Goal: Task Accomplishment & Management: Manage account settings

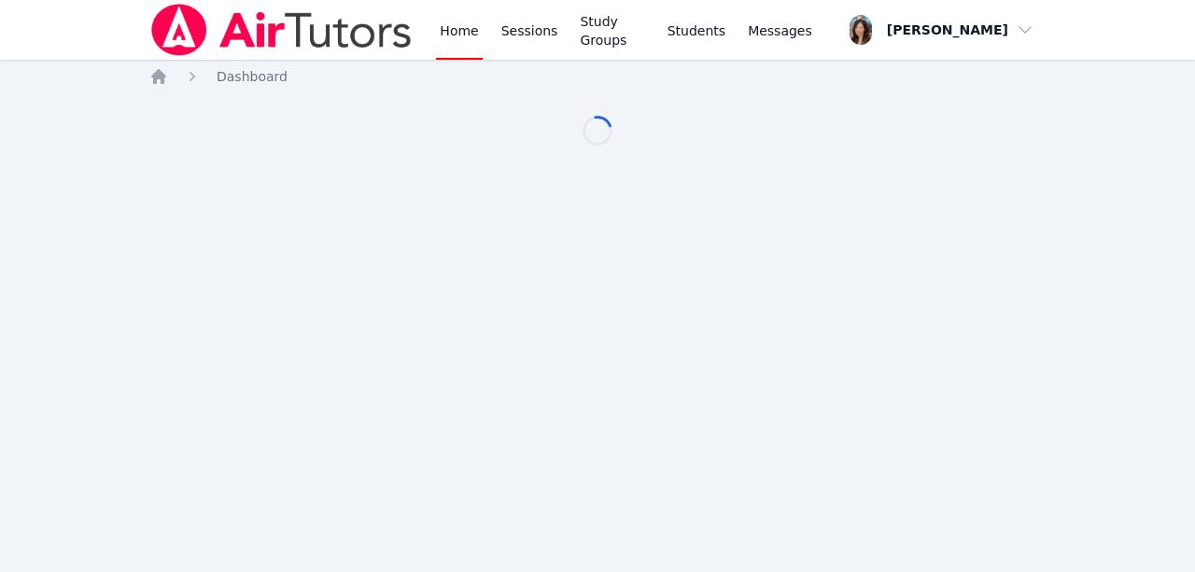
click at [483, 292] on div "Home Sessions Study Groups Students Messages Open user menu Grace Chu Open main…" at bounding box center [597, 286] width 1195 height 572
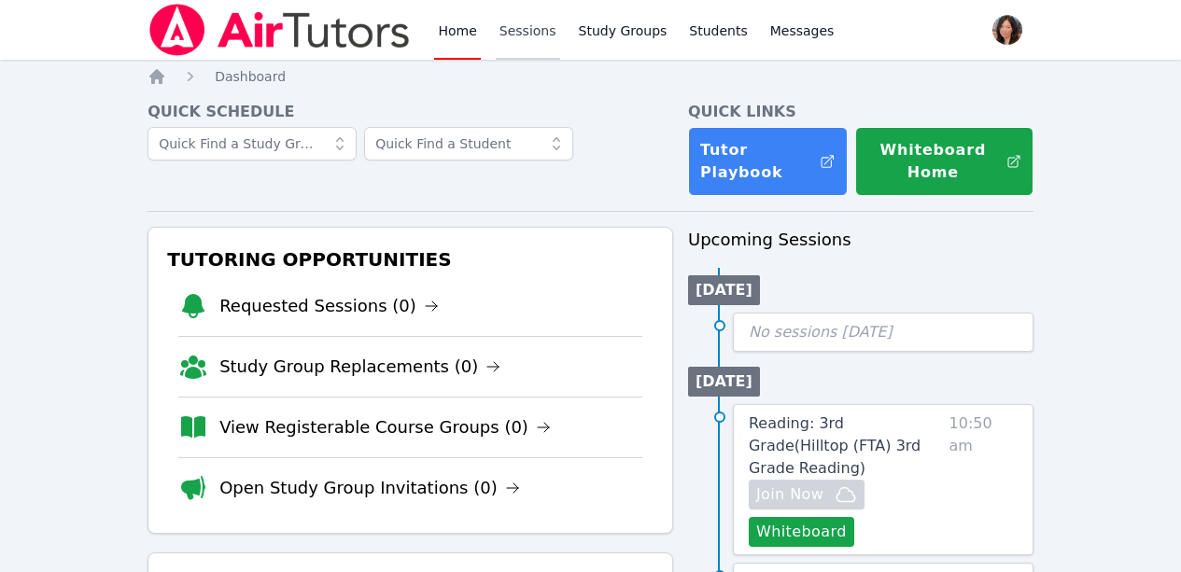
click at [543, 17] on link "Sessions" at bounding box center [528, 30] width 64 height 60
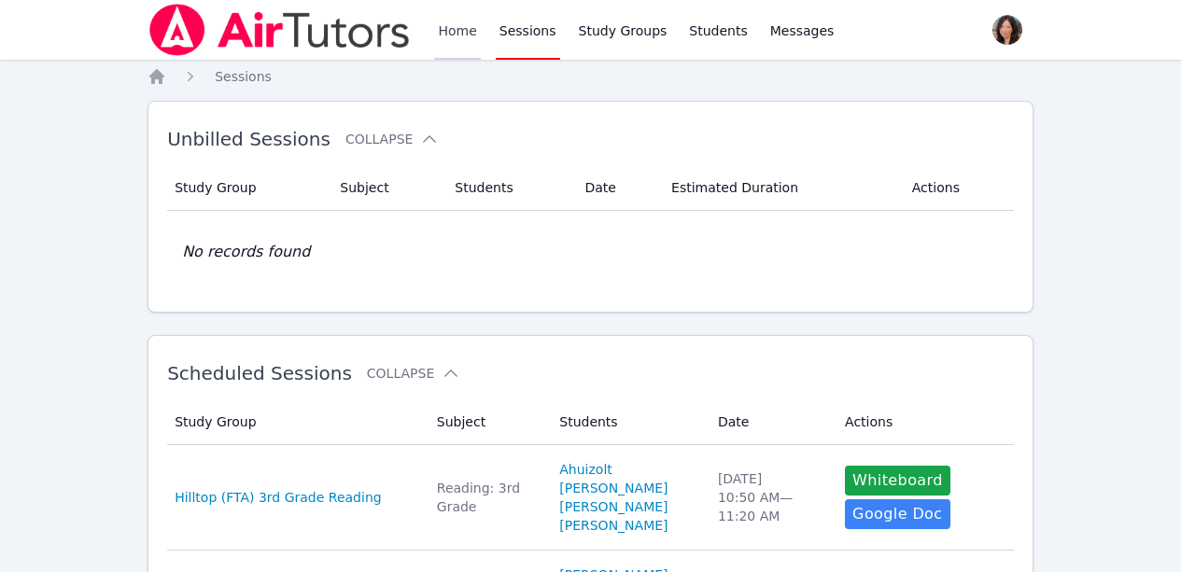
click at [455, 28] on link "Home" at bounding box center [457, 30] width 46 height 60
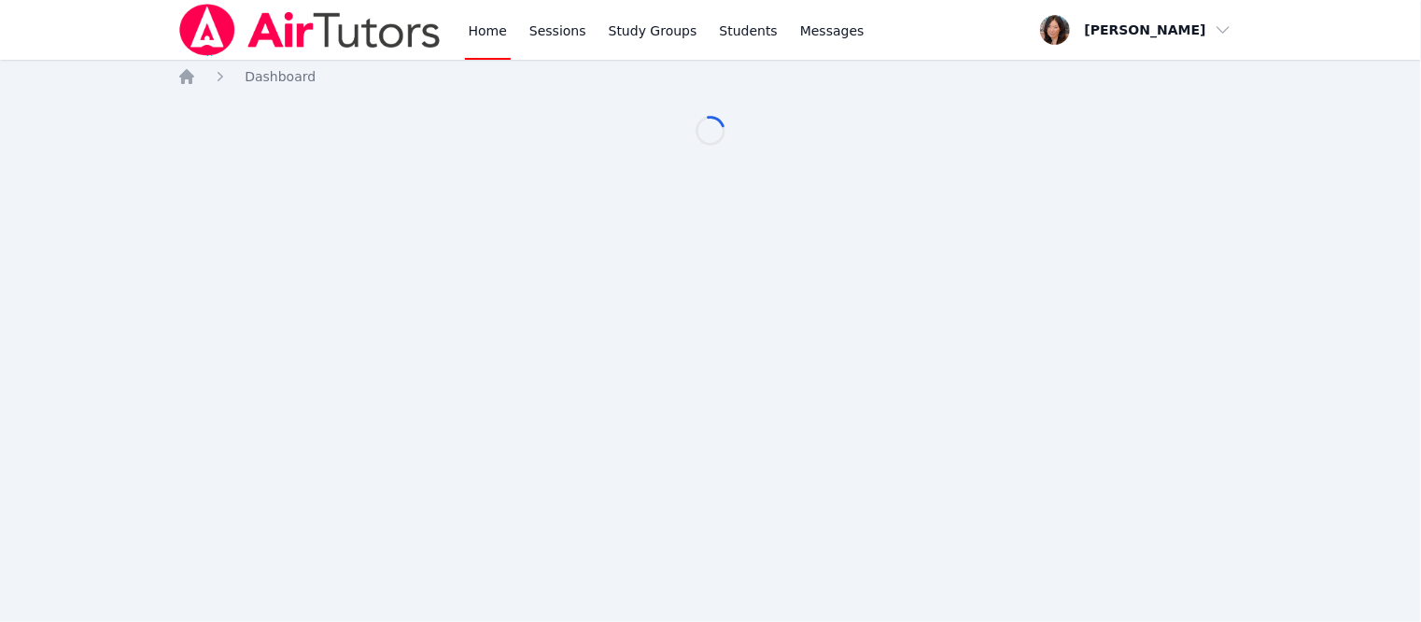
click at [1237, 77] on nav "Home Dashboard" at bounding box center [710, 76] width 1066 height 19
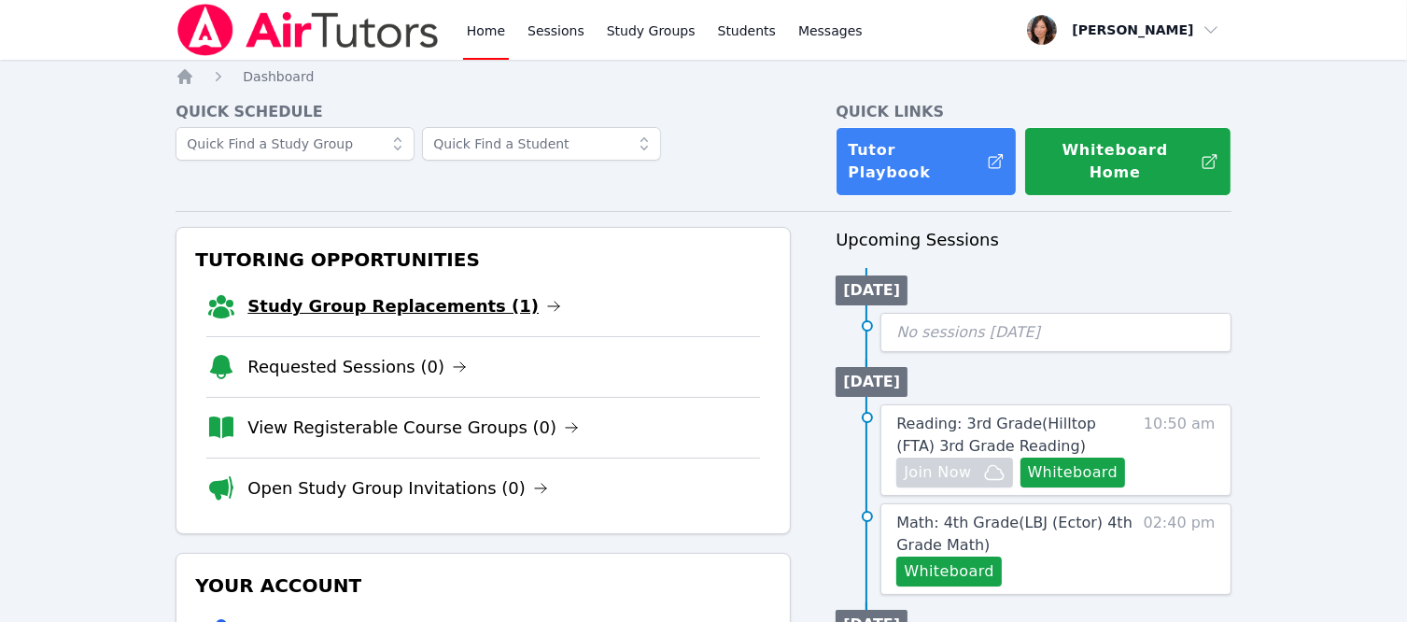
click at [403, 293] on link "Study Group Replacements (1)" at bounding box center [404, 306] width 314 height 26
click at [357, 293] on link "Study Group Replacements (1)" at bounding box center [404, 306] width 314 height 26
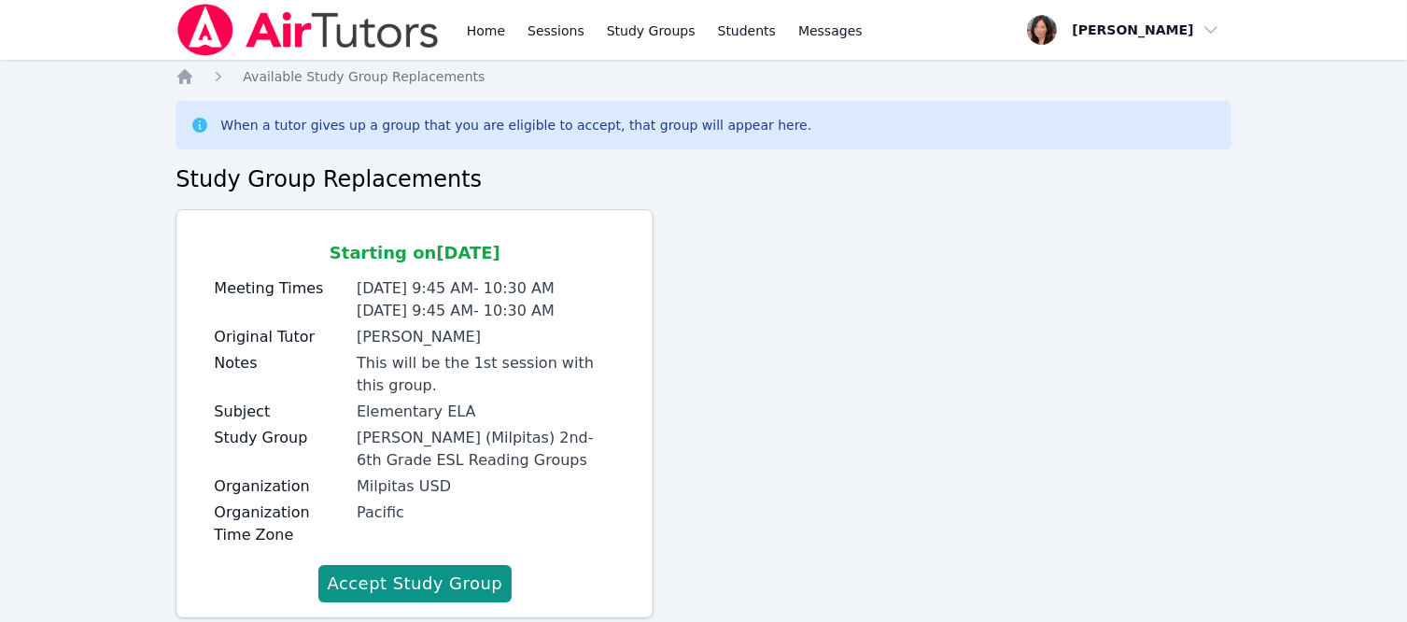
click at [438, 581] on button "Accept Study Group" at bounding box center [415, 583] width 194 height 37
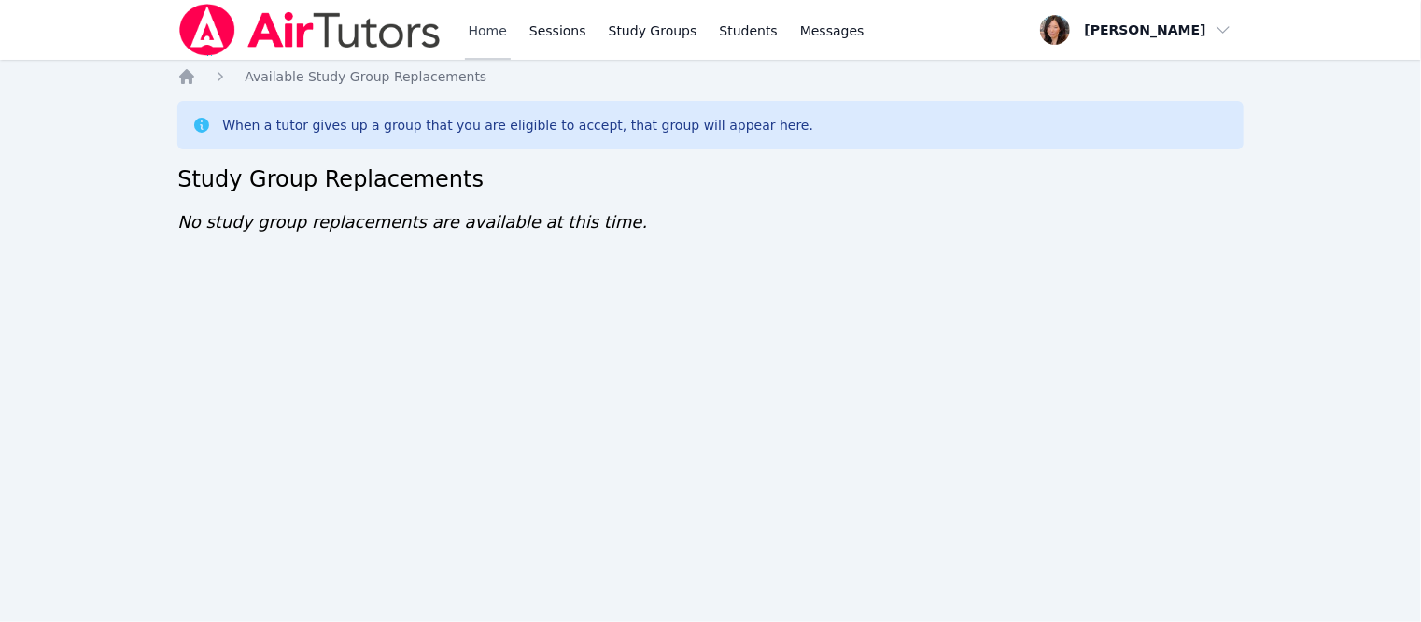
click at [499, 37] on link "Home" at bounding box center [488, 30] width 46 height 60
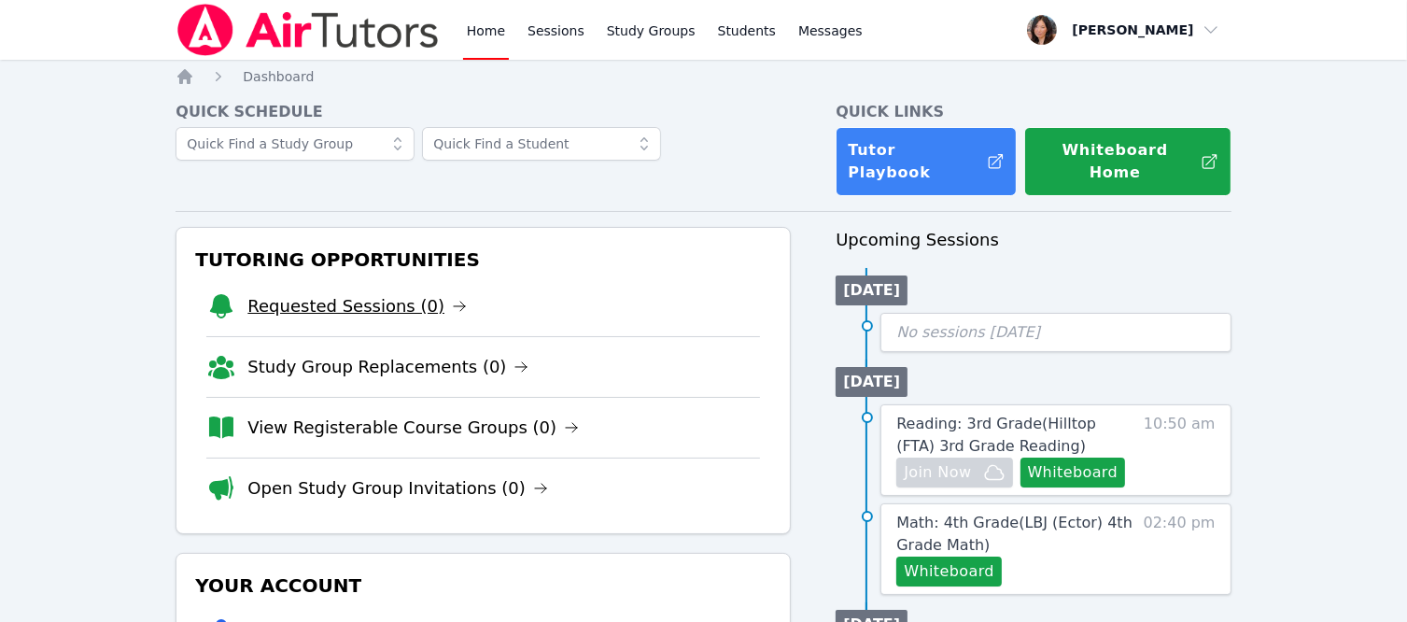
click at [315, 293] on link "Requested Sessions (0)" at bounding box center [356, 306] width 219 height 26
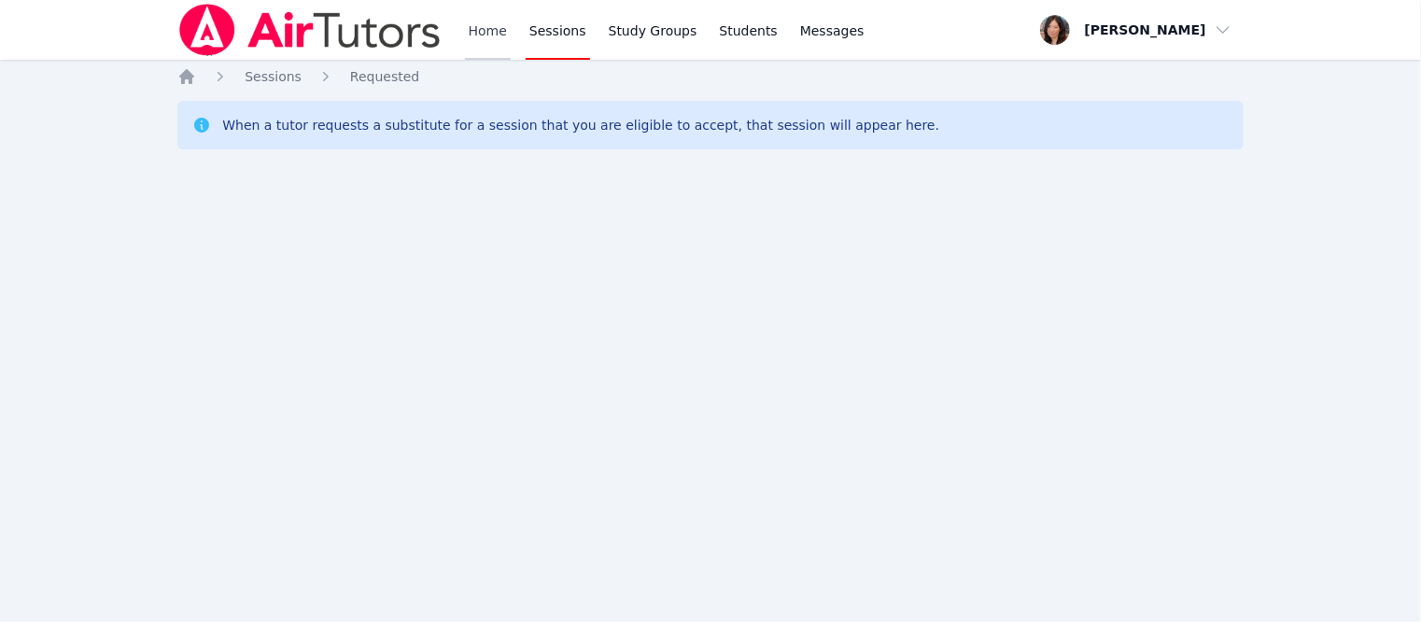
click at [501, 26] on link "Home" at bounding box center [488, 30] width 46 height 60
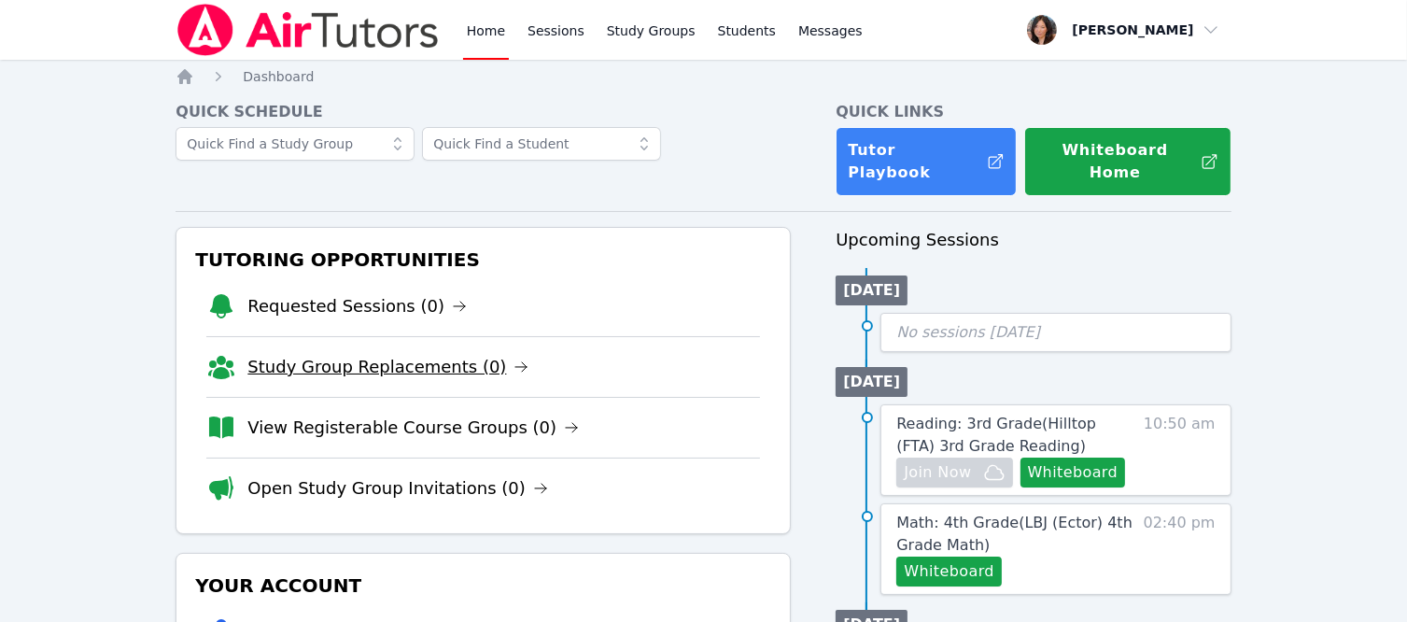
click at [319, 354] on link "Study Group Replacements (0)" at bounding box center [387, 367] width 281 height 26
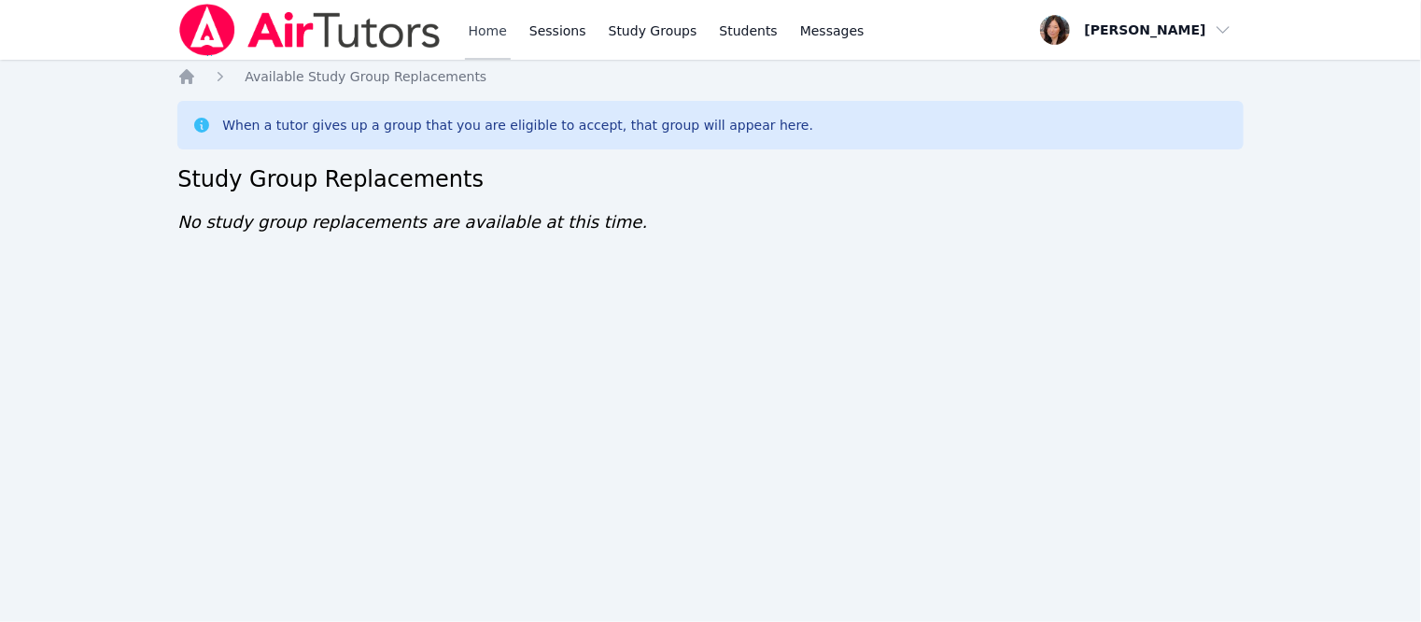
click at [475, 34] on link "Home" at bounding box center [488, 30] width 46 height 60
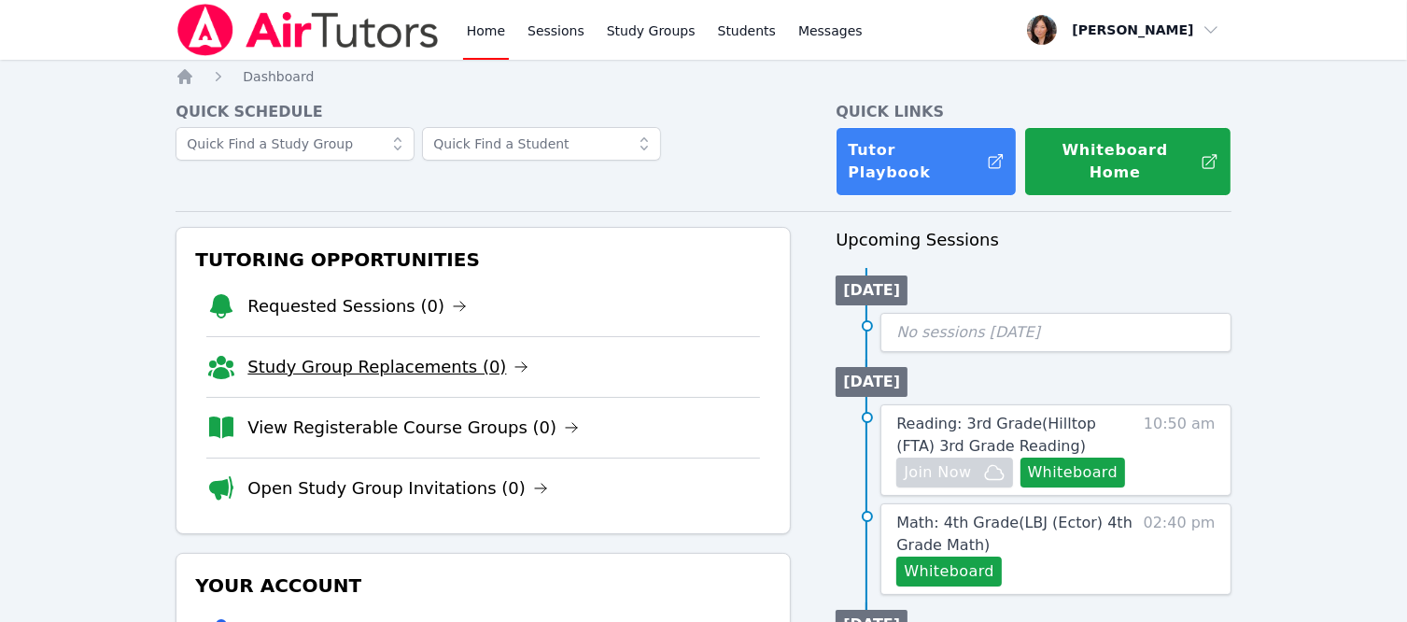
click at [381, 354] on link "Study Group Replacements (0)" at bounding box center [387, 367] width 281 height 26
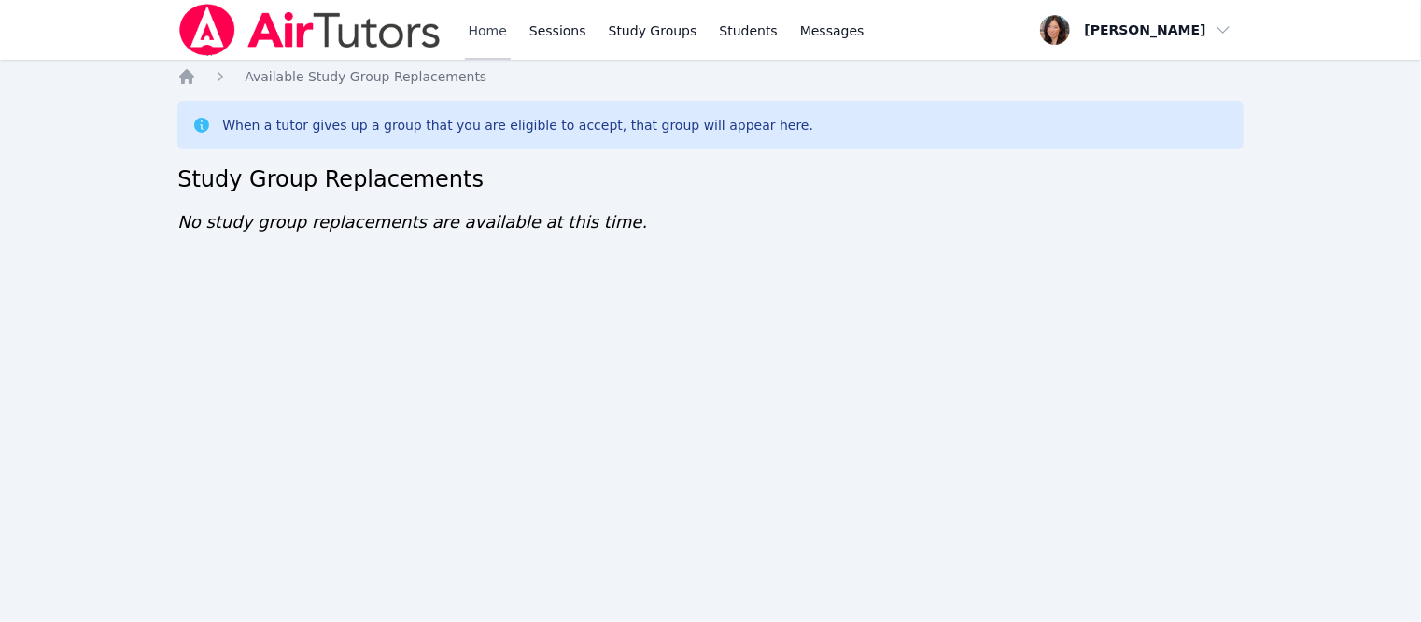
click at [493, 30] on link "Home" at bounding box center [488, 30] width 46 height 60
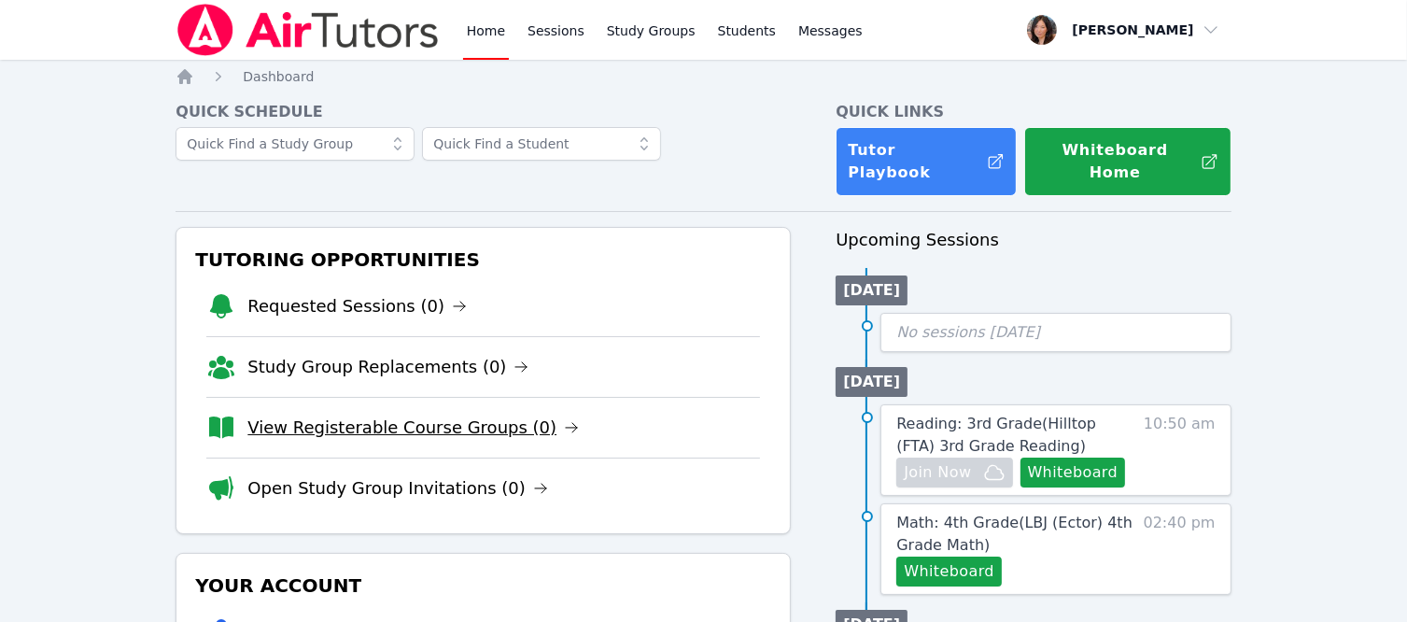
click at [412, 415] on link "View Registerable Course Groups (0)" at bounding box center [412, 428] width 331 height 26
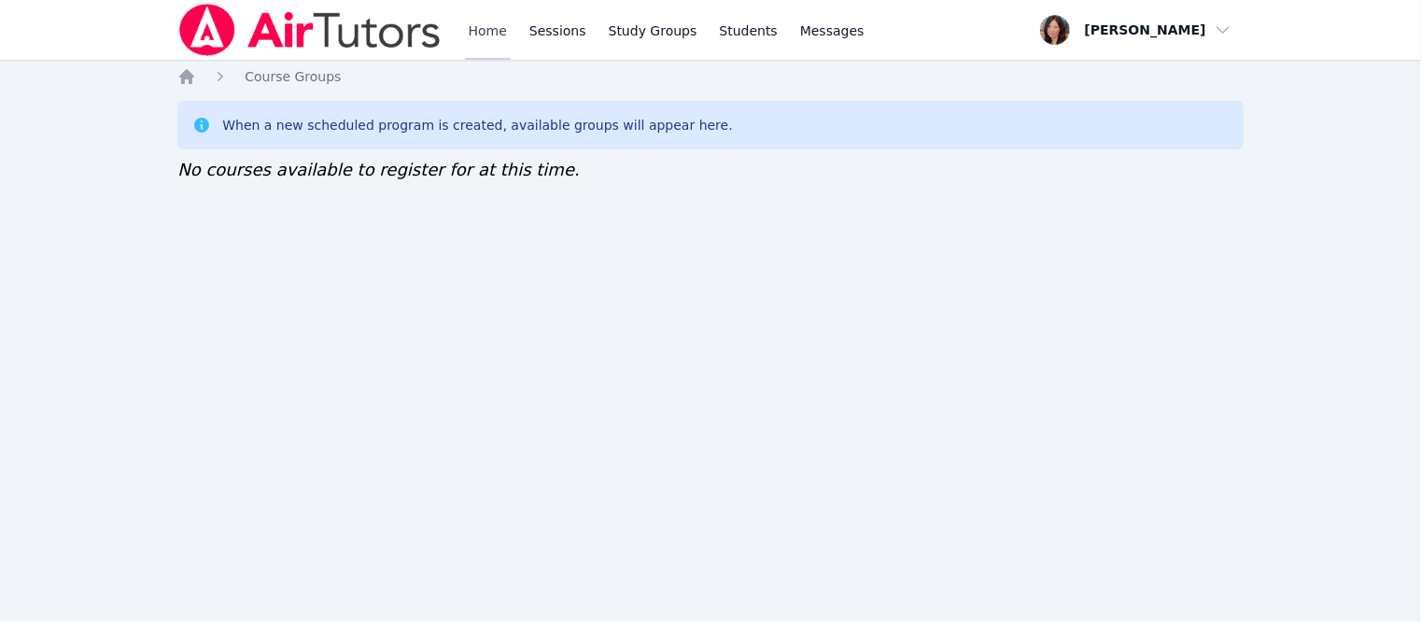
click at [495, 33] on link "Home" at bounding box center [488, 30] width 46 height 60
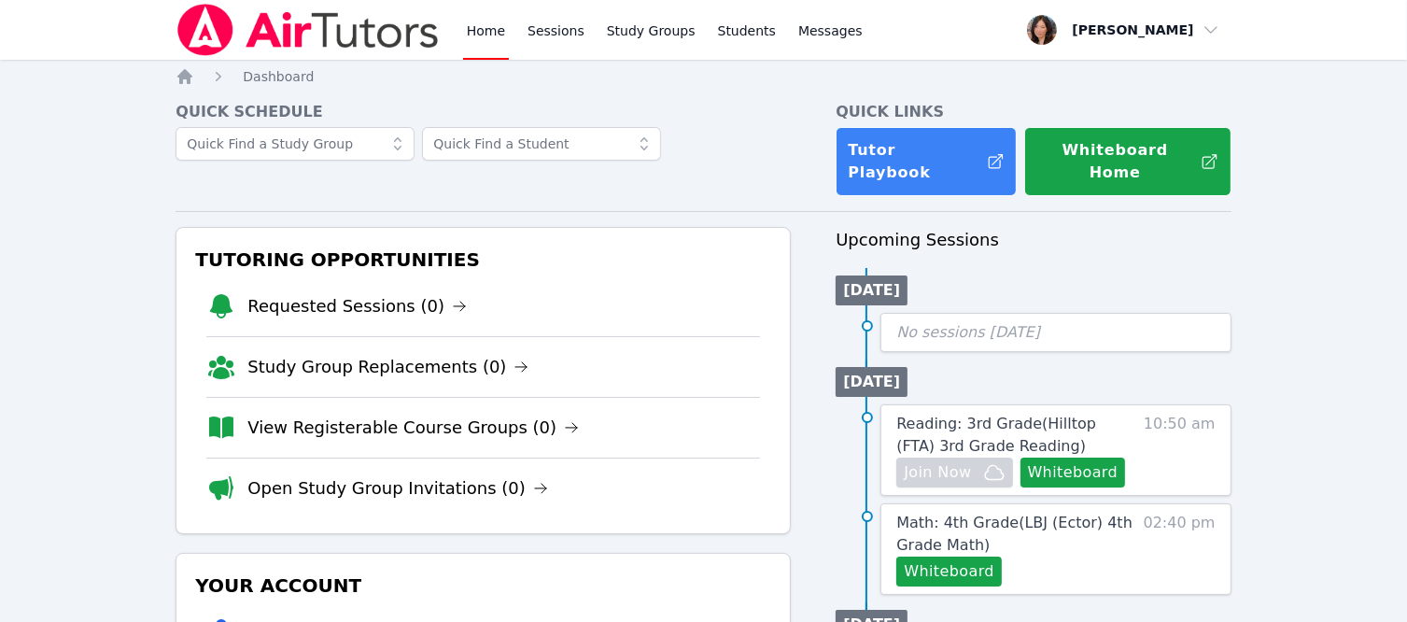
click at [348, 458] on li "Open Study Group Invitations (0)" at bounding box center [483, 488] width 554 height 61
click at [344, 475] on link "Open Study Group Invitations (0)" at bounding box center [397, 488] width 301 height 26
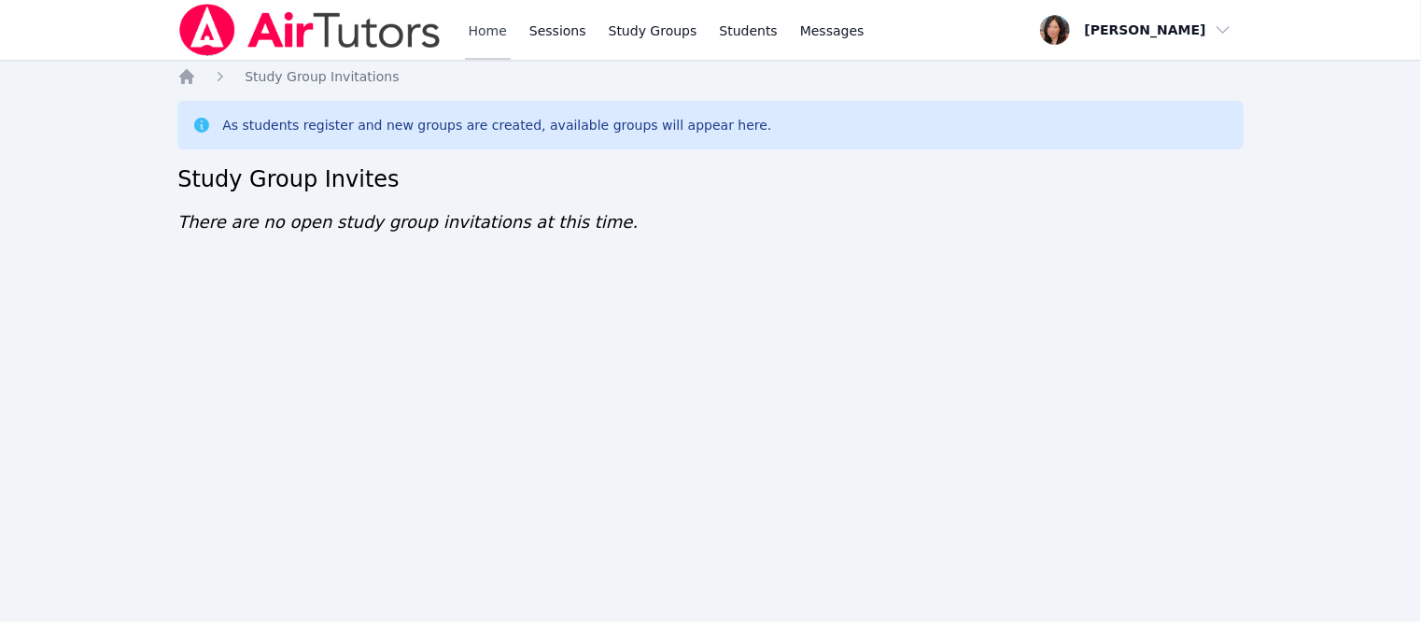
click at [497, 34] on link "Home" at bounding box center [488, 30] width 46 height 60
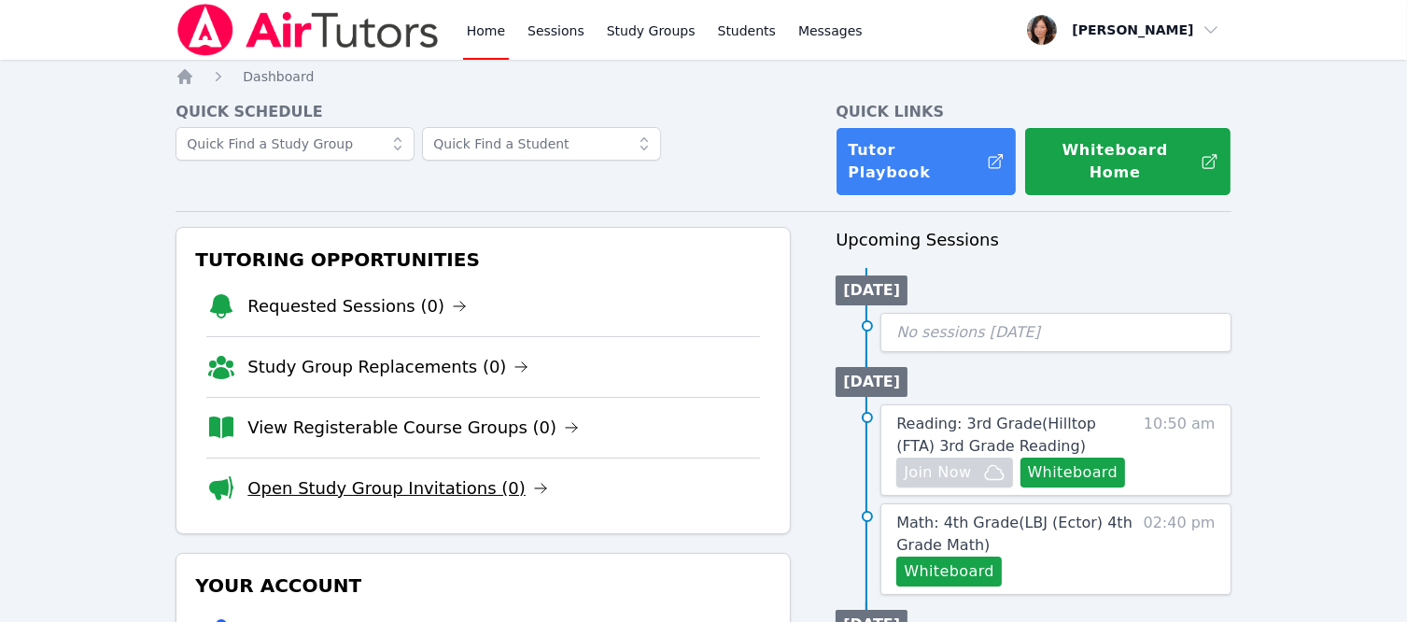
click at [349, 475] on link "Open Study Group Invitations (0)" at bounding box center [397, 488] width 301 height 26
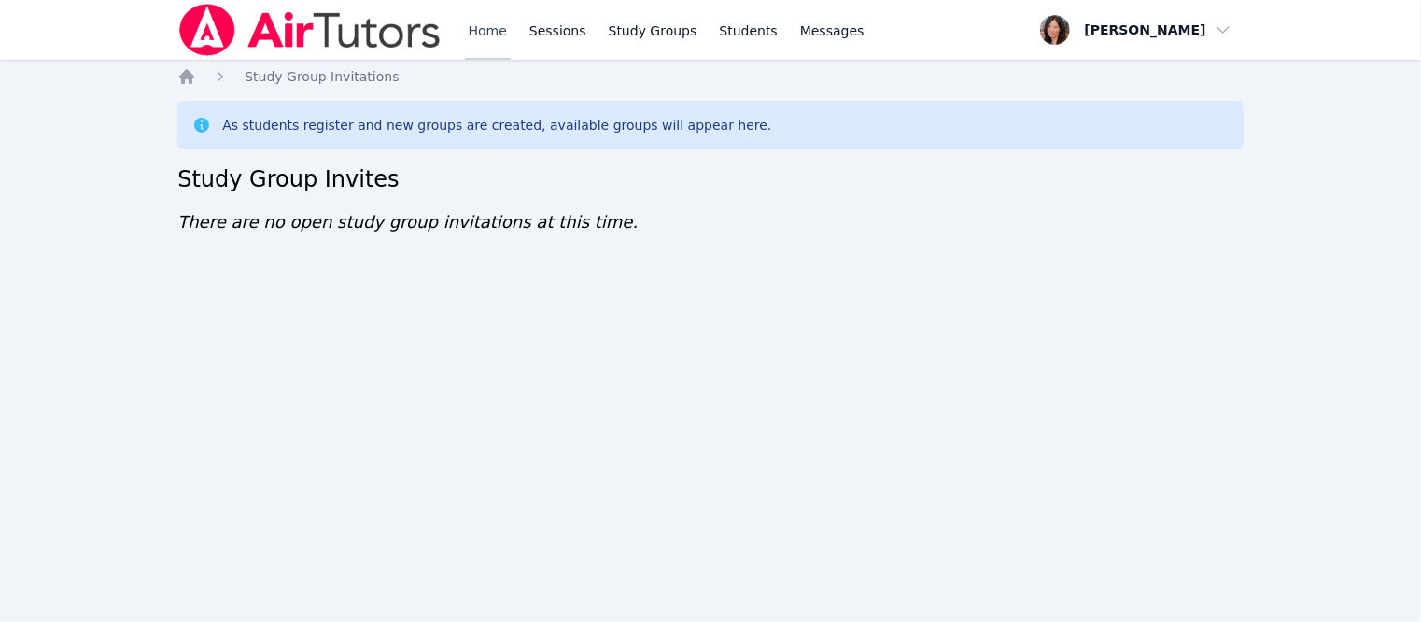
click at [482, 37] on link "Home" at bounding box center [488, 30] width 46 height 60
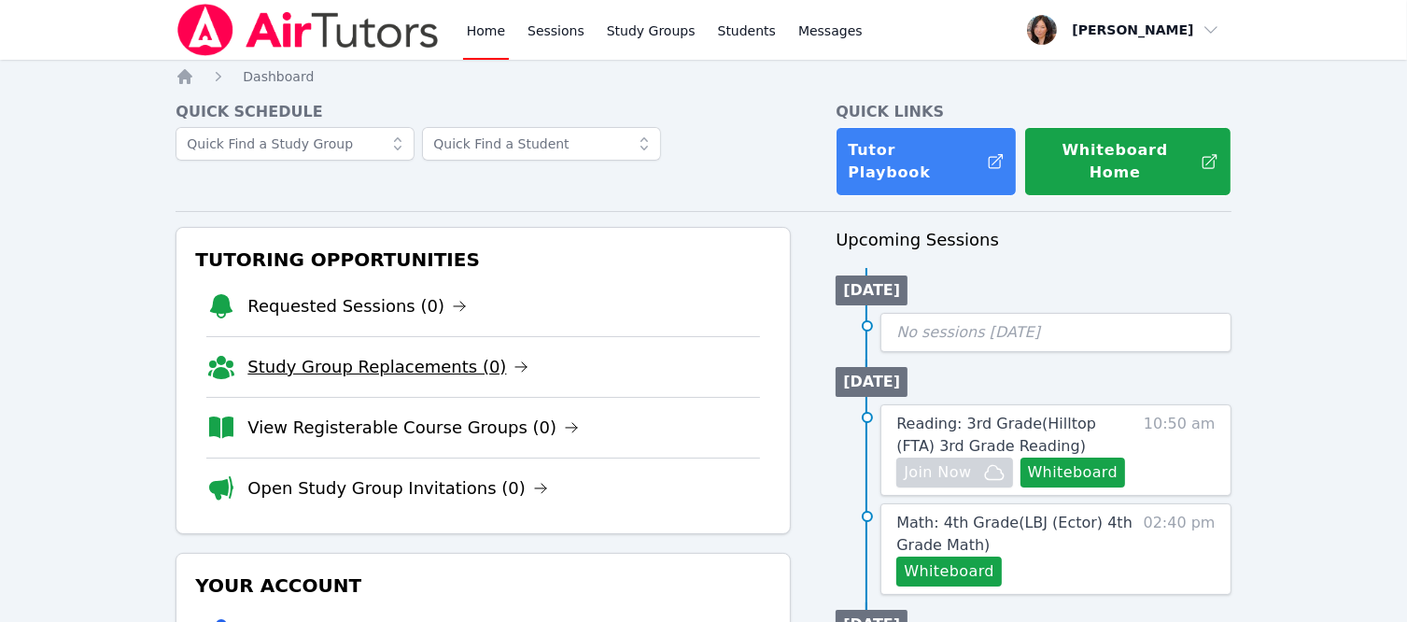
click at [375, 356] on link "Study Group Replacements (0)" at bounding box center [387, 367] width 281 height 26
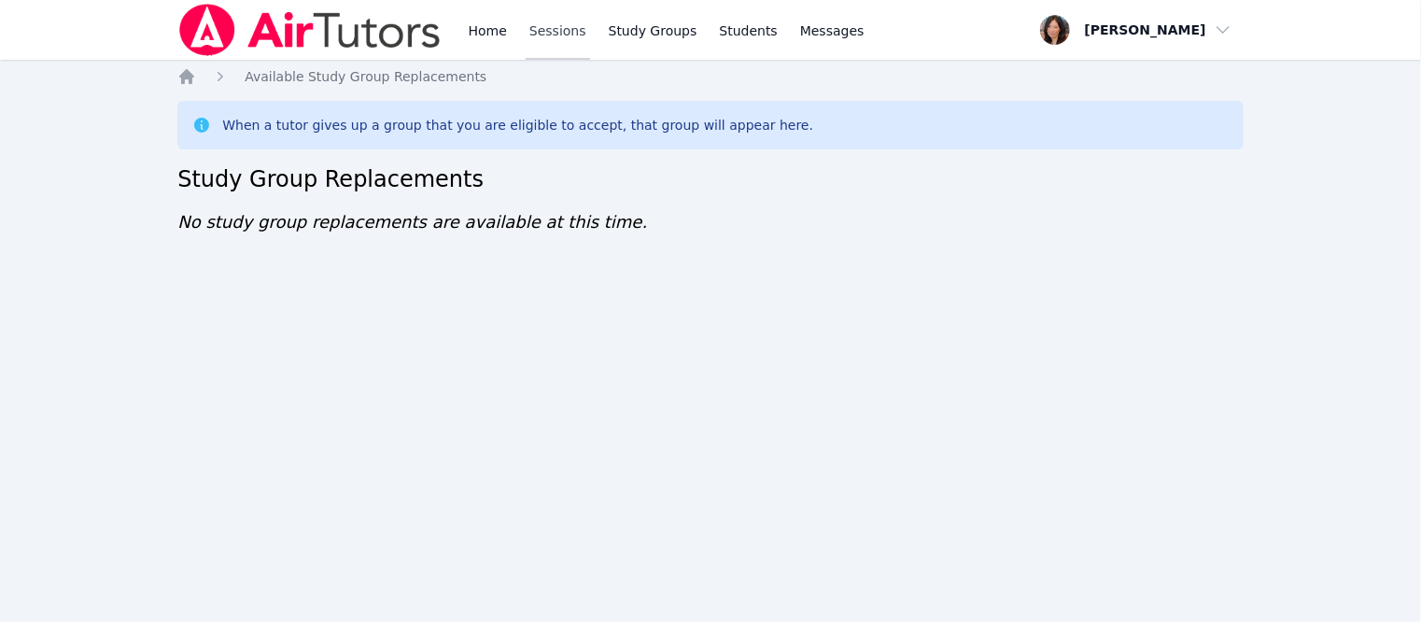
click at [540, 35] on link "Sessions" at bounding box center [558, 30] width 64 height 60
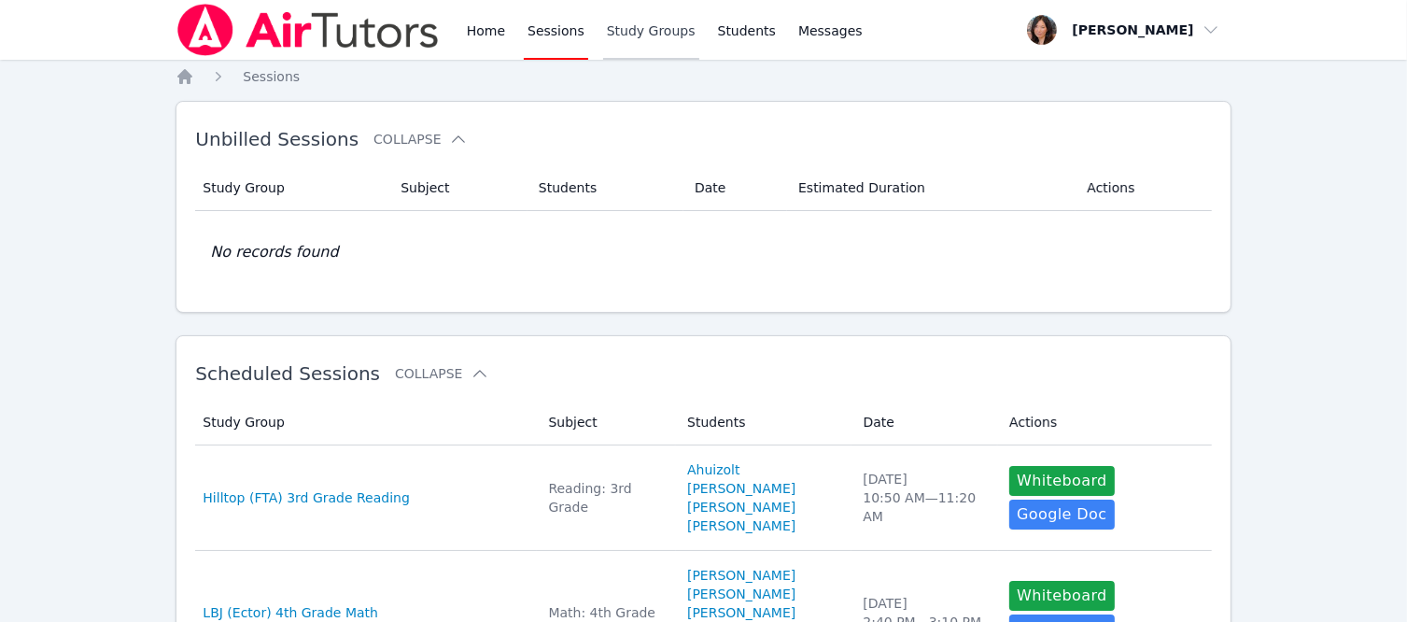
click at [661, 34] on link "Study Groups" at bounding box center [651, 30] width 96 height 60
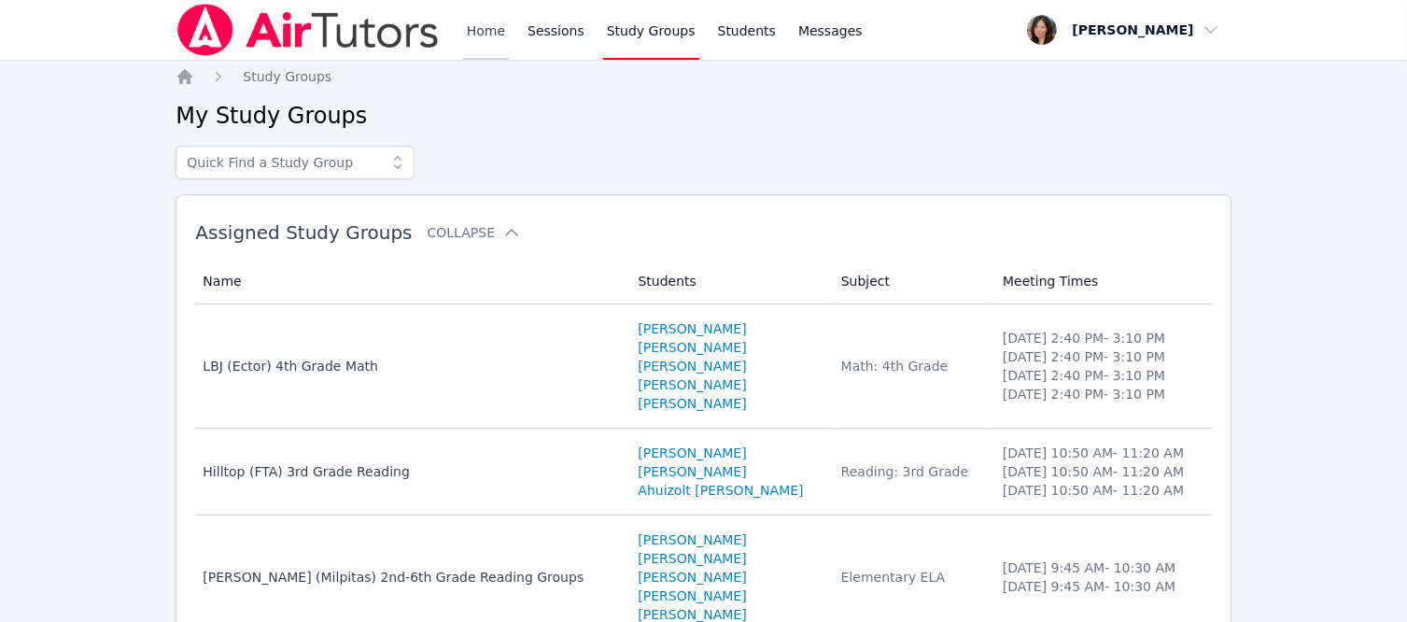
click at [474, 37] on link "Home" at bounding box center [486, 30] width 46 height 60
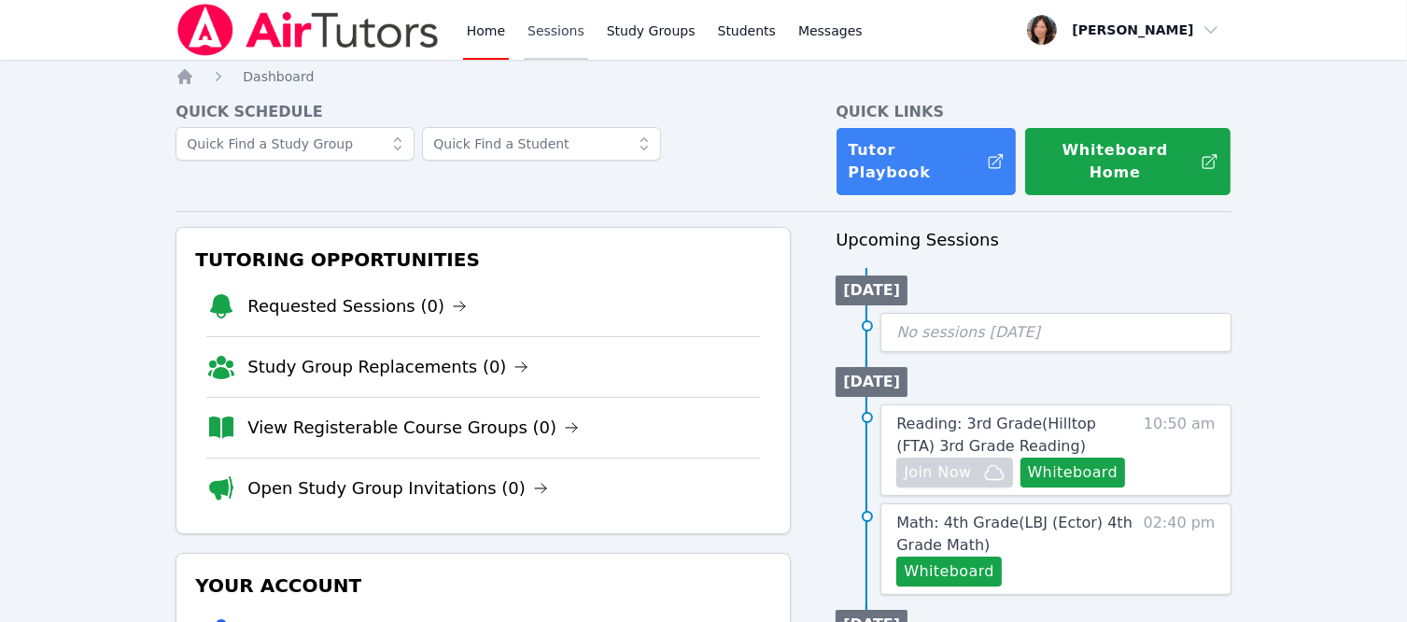
click at [550, 39] on link "Sessions" at bounding box center [556, 30] width 64 height 60
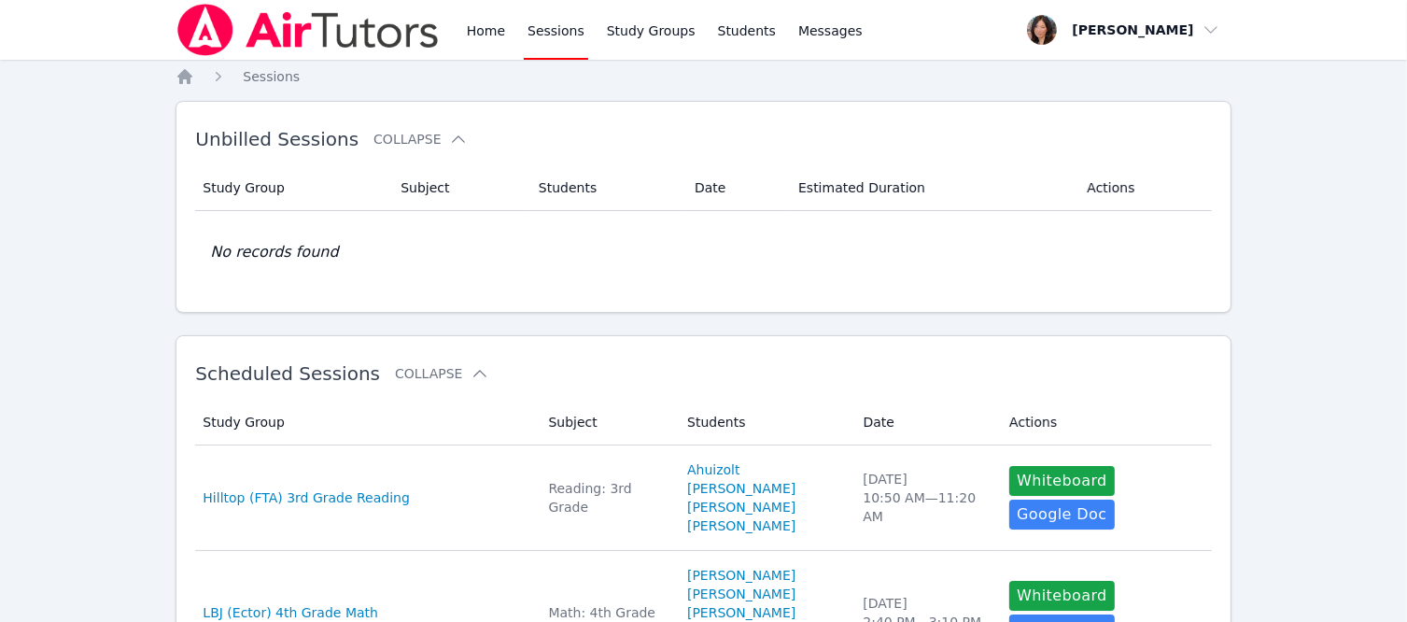
click at [550, 39] on link "Sessions" at bounding box center [556, 30] width 64 height 60
click at [482, 24] on link "Home" at bounding box center [486, 30] width 46 height 60
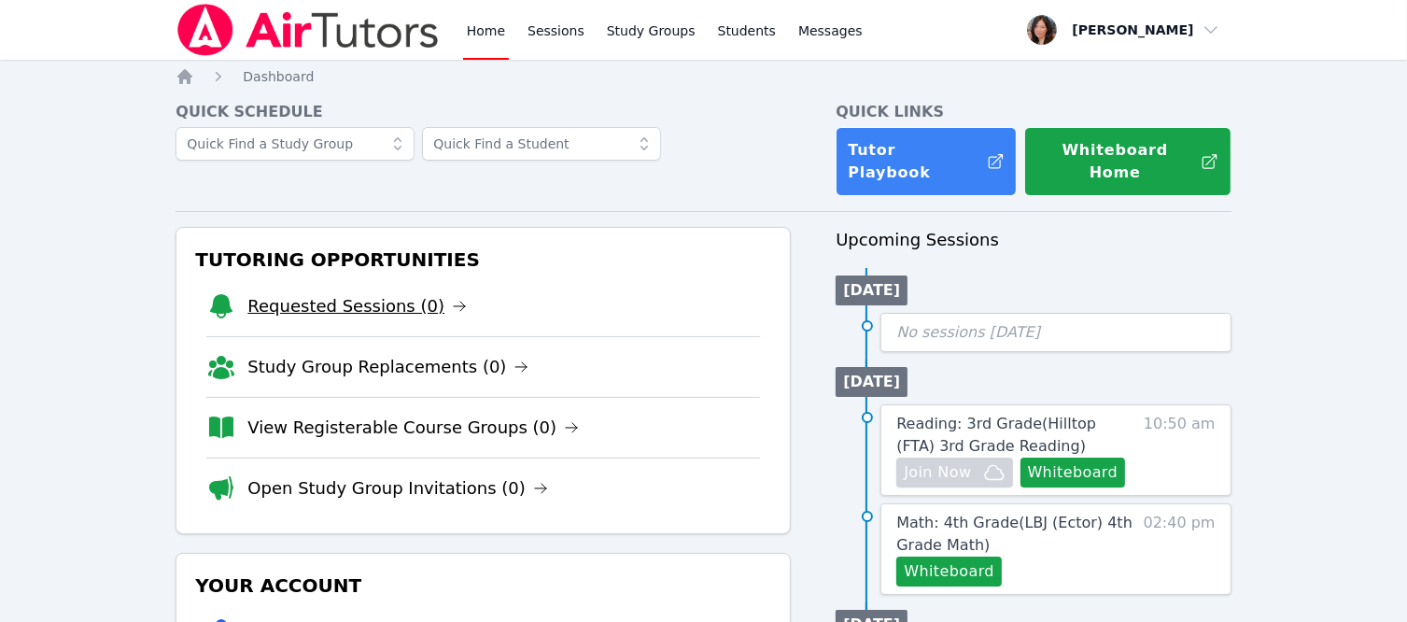
click at [366, 293] on link "Requested Sessions (0)" at bounding box center [356, 306] width 219 height 26
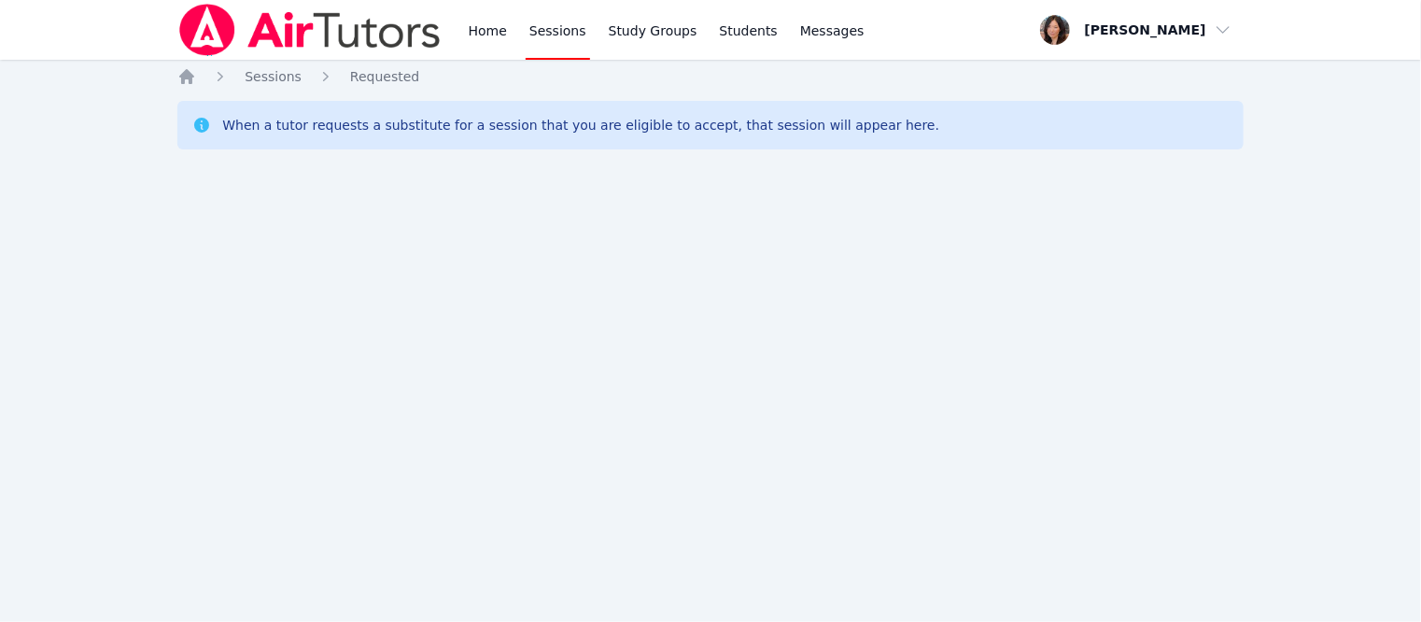
click at [296, 76] on ol "Home Sessions Requested" at bounding box center [298, 76] width 242 height 19
click at [253, 74] on span "Sessions" at bounding box center [273, 76] width 57 height 15
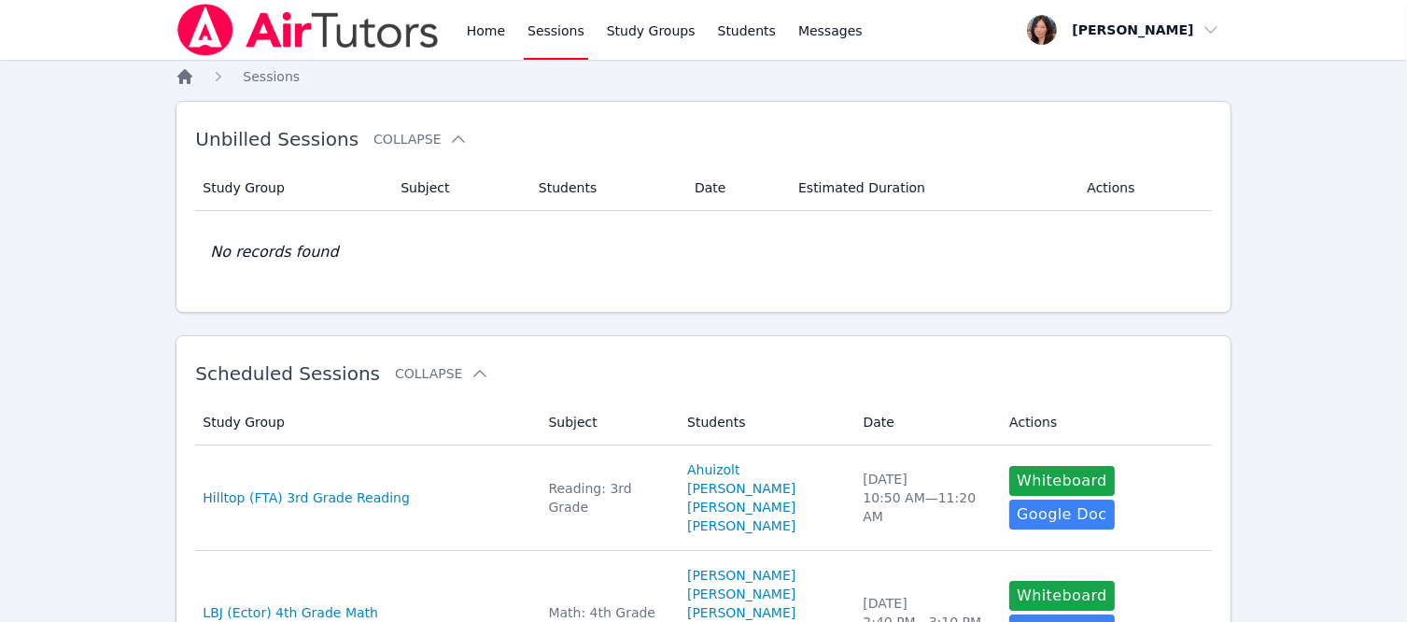
click at [182, 72] on icon "Breadcrumb" at bounding box center [184, 76] width 15 height 15
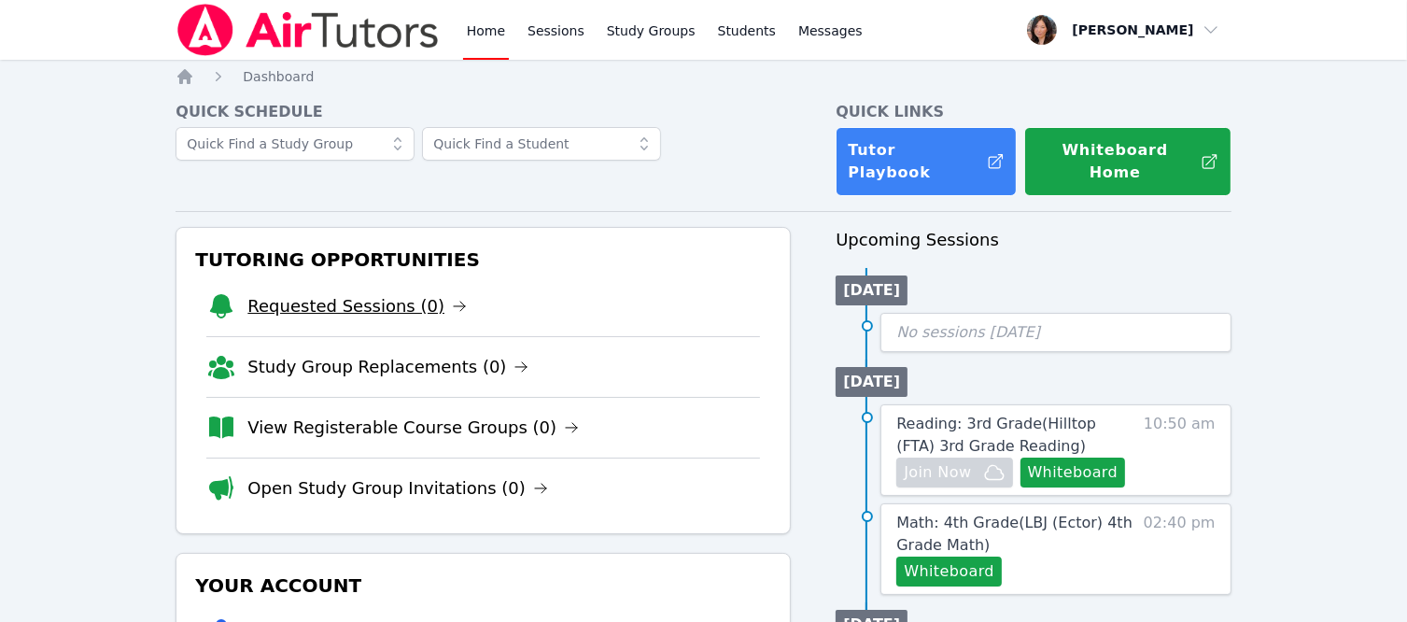
click at [322, 293] on link "Requested Sessions (0)" at bounding box center [356, 306] width 219 height 26
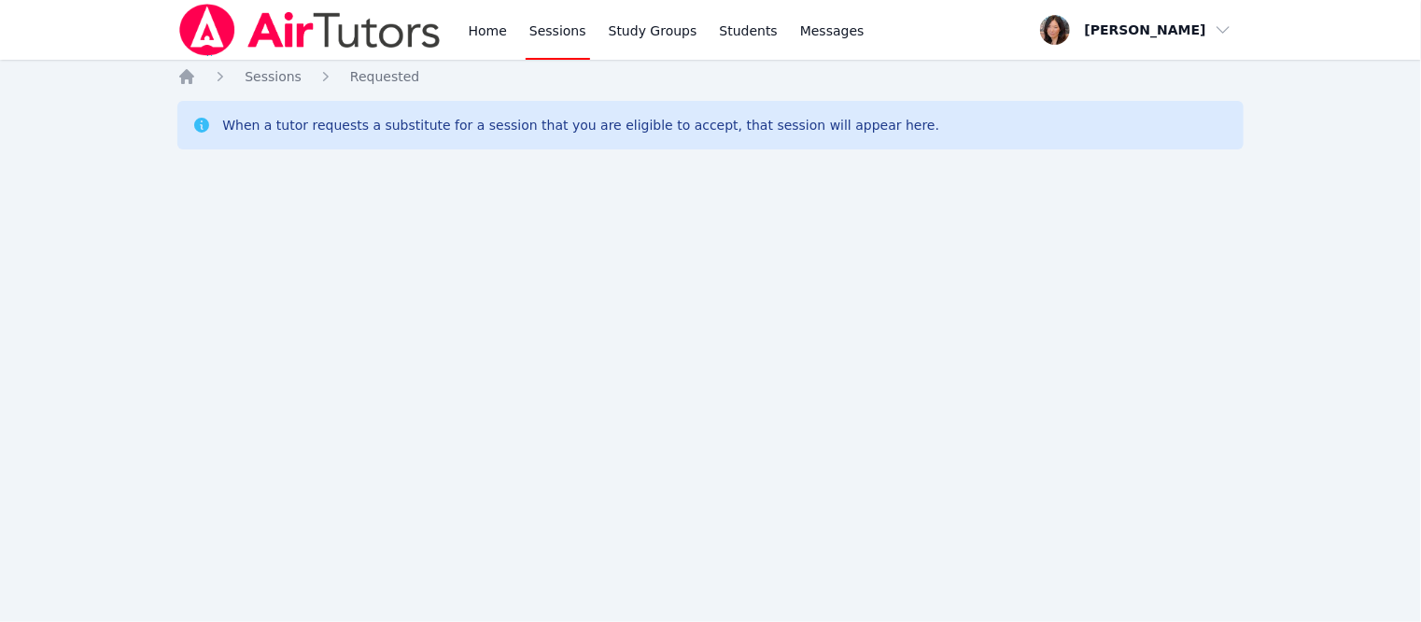
click at [562, 38] on link "Sessions" at bounding box center [558, 30] width 64 height 60
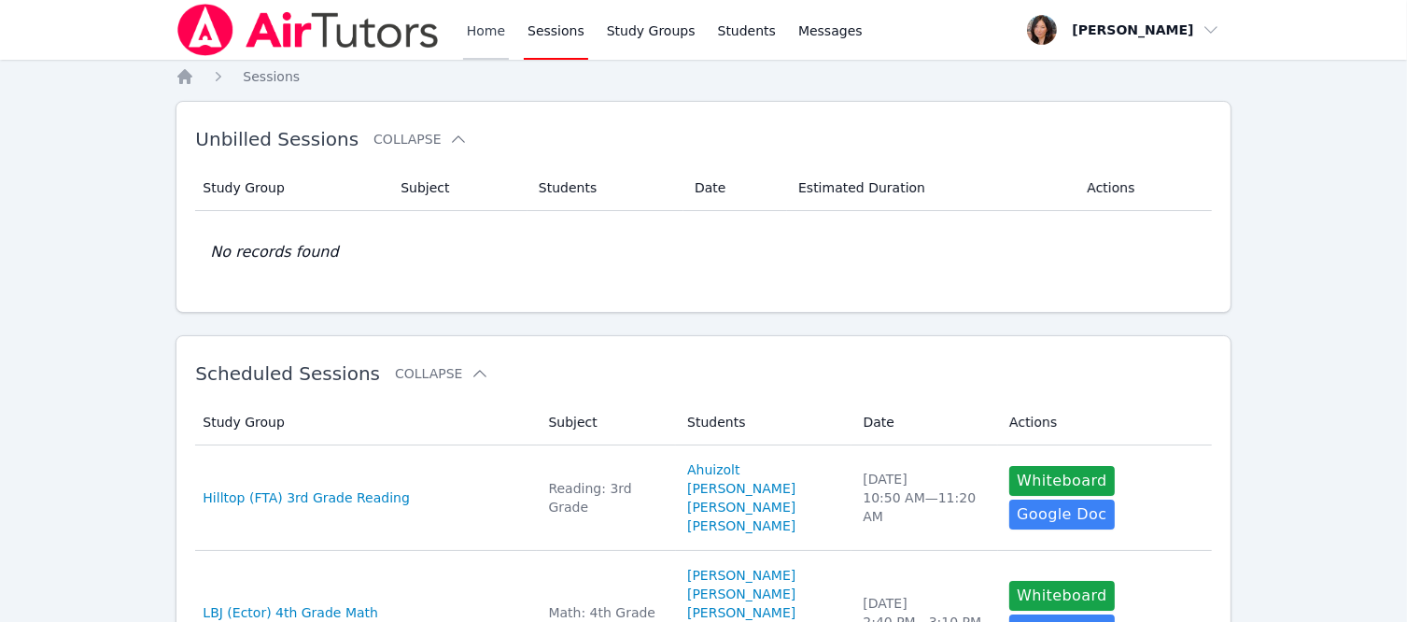
click at [493, 33] on link "Home" at bounding box center [486, 30] width 46 height 60
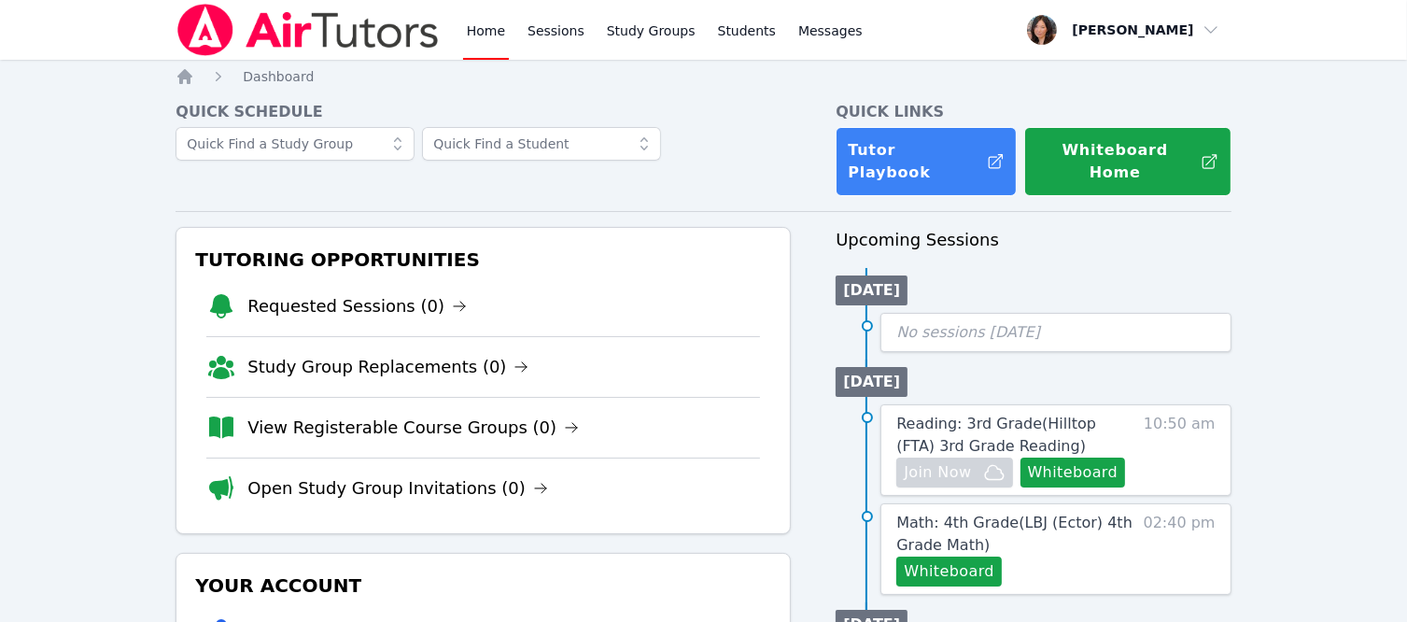
click at [493, 33] on link "Home" at bounding box center [486, 30] width 46 height 60
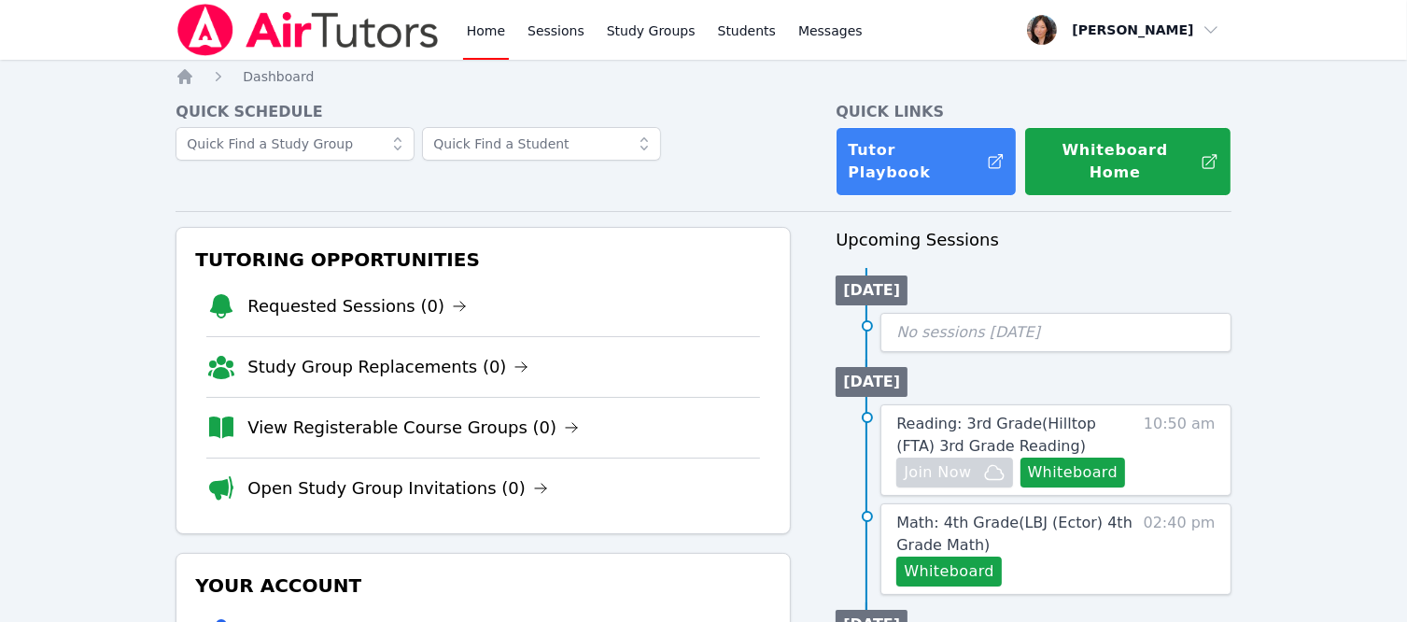
click at [493, 33] on link "Home" at bounding box center [486, 30] width 46 height 60
click at [543, 33] on link "Sessions" at bounding box center [556, 30] width 64 height 60
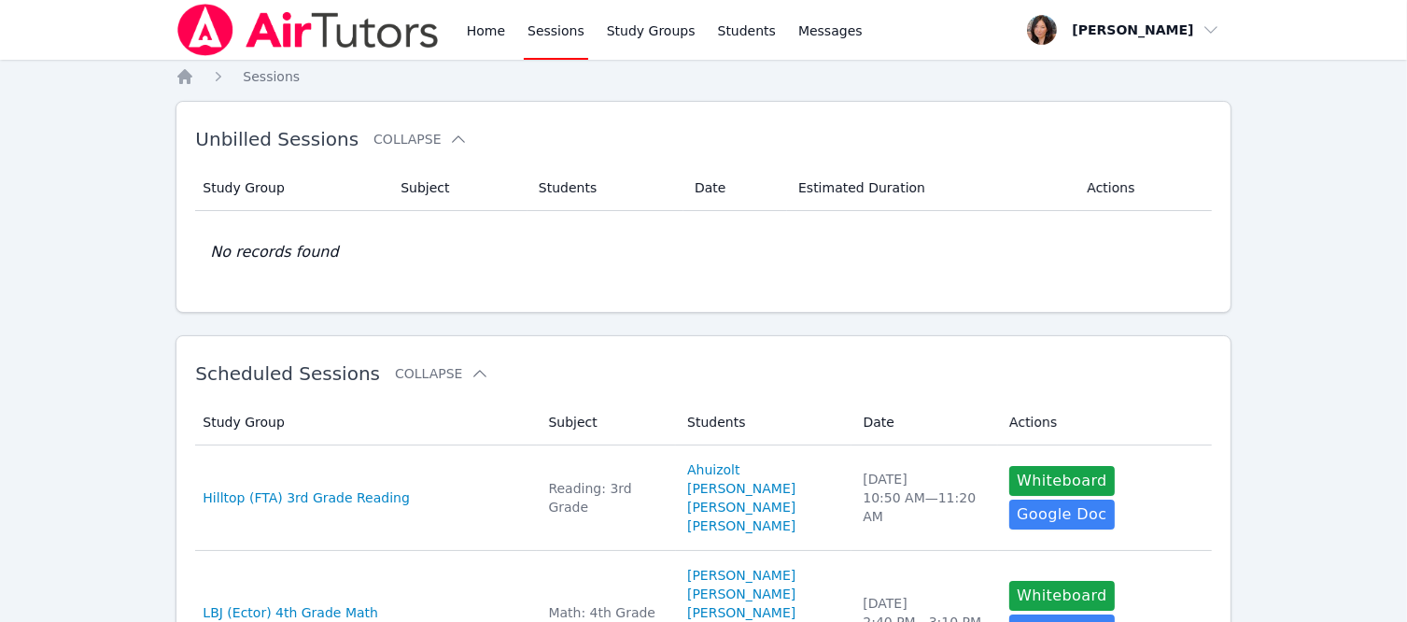
click at [510, 34] on div "Home Sessions Study Groups Students Messages" at bounding box center [664, 30] width 403 height 60
click at [472, 30] on link "Home" at bounding box center [486, 30] width 46 height 60
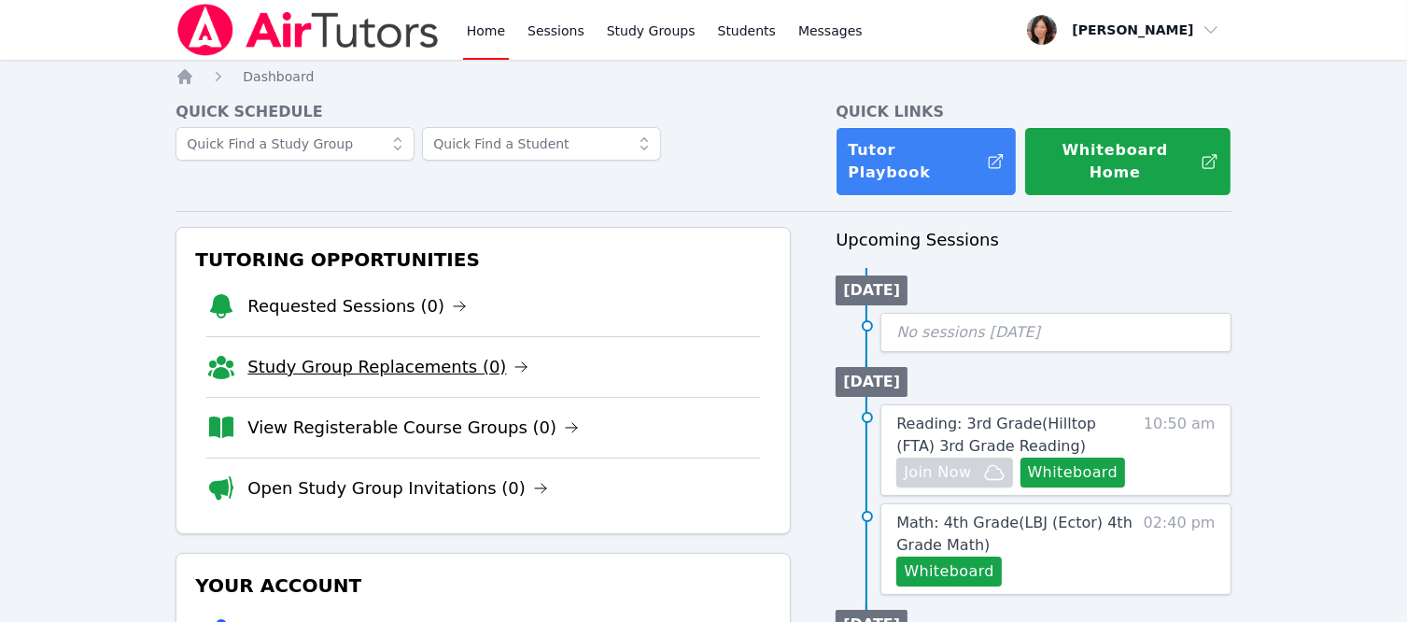
click at [351, 354] on link "Study Group Replacements (0)" at bounding box center [387, 367] width 281 height 26
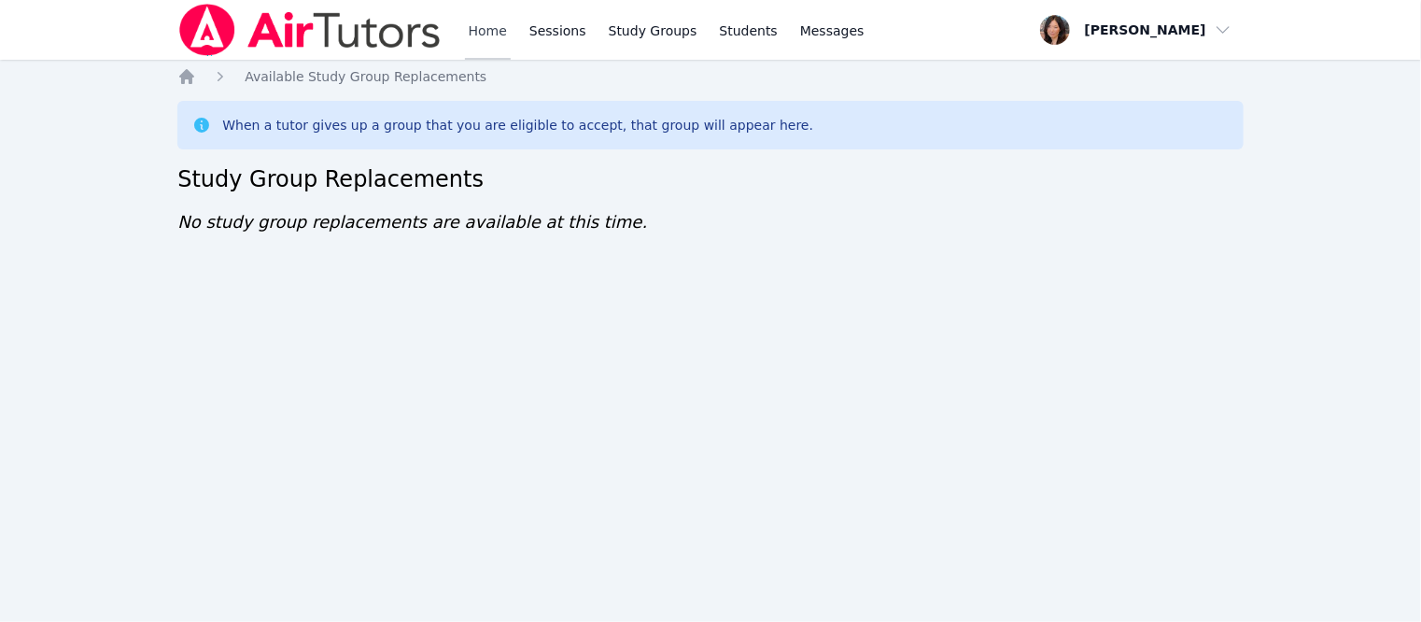
click at [483, 33] on link "Home" at bounding box center [488, 30] width 46 height 60
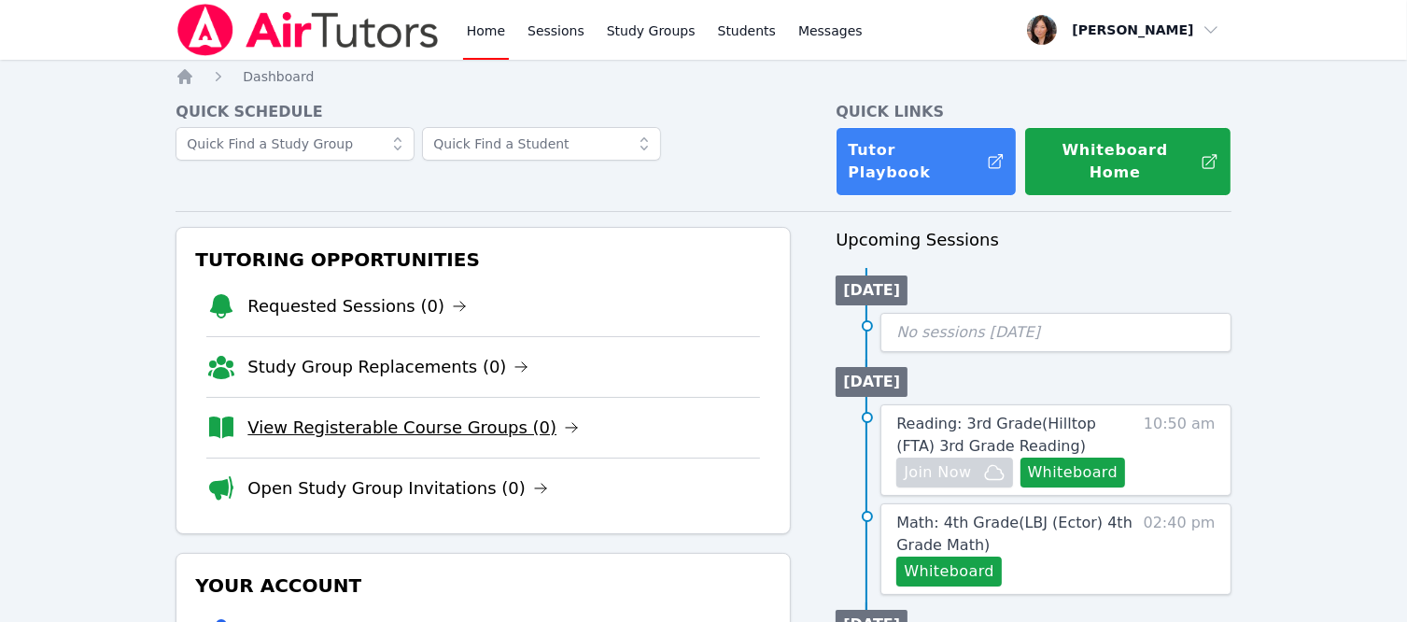
click at [347, 415] on link "View Registerable Course Groups (0)" at bounding box center [412, 428] width 331 height 26
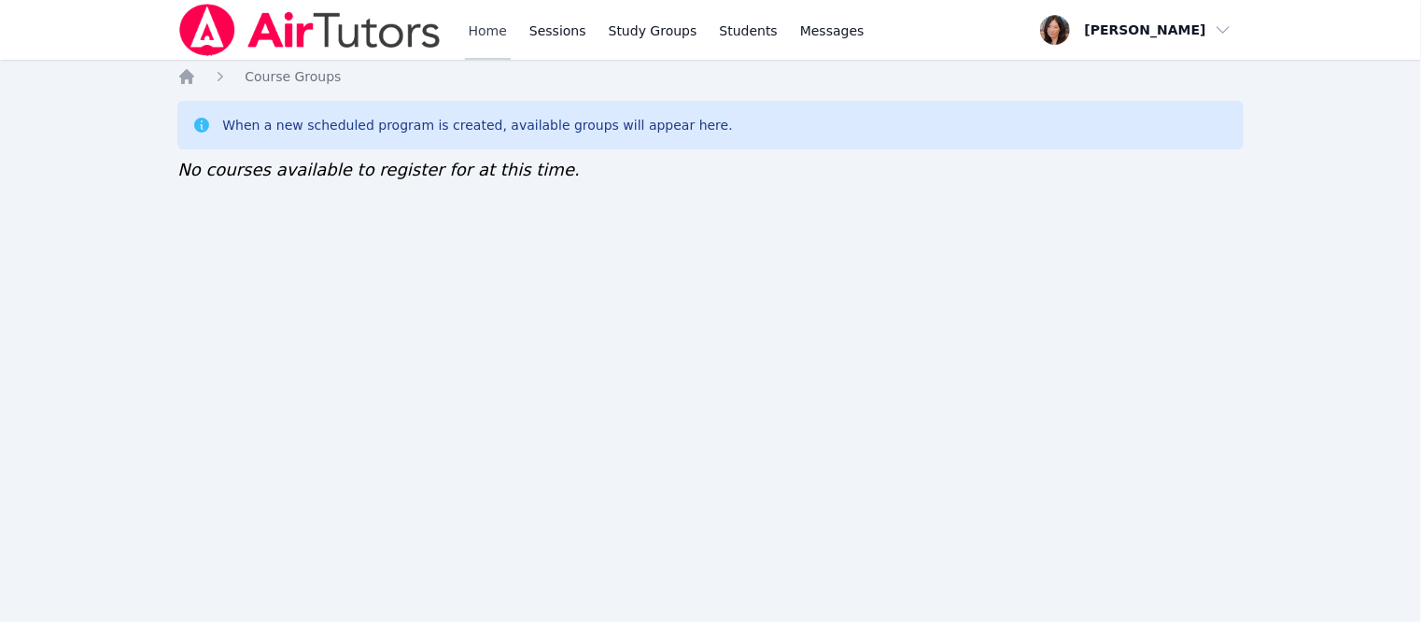
click at [504, 28] on link "Home" at bounding box center [488, 30] width 46 height 60
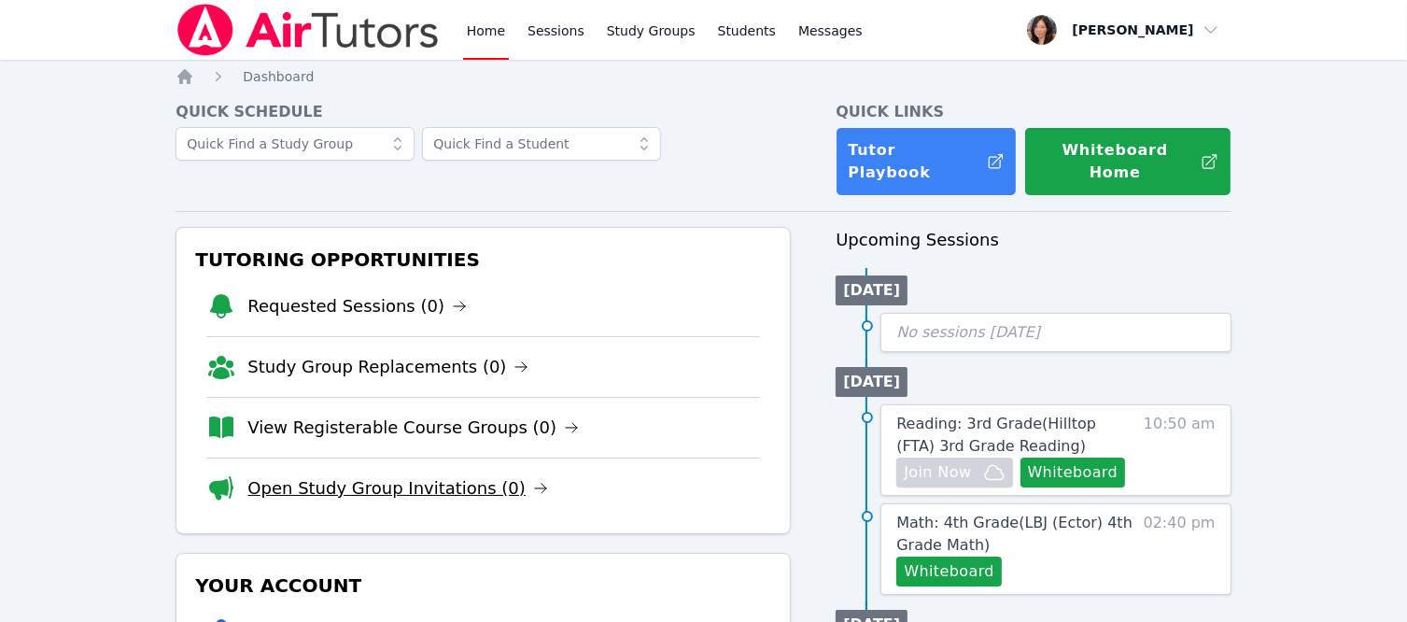
click at [329, 475] on link "Open Study Group Invitations (0)" at bounding box center [397, 488] width 301 height 26
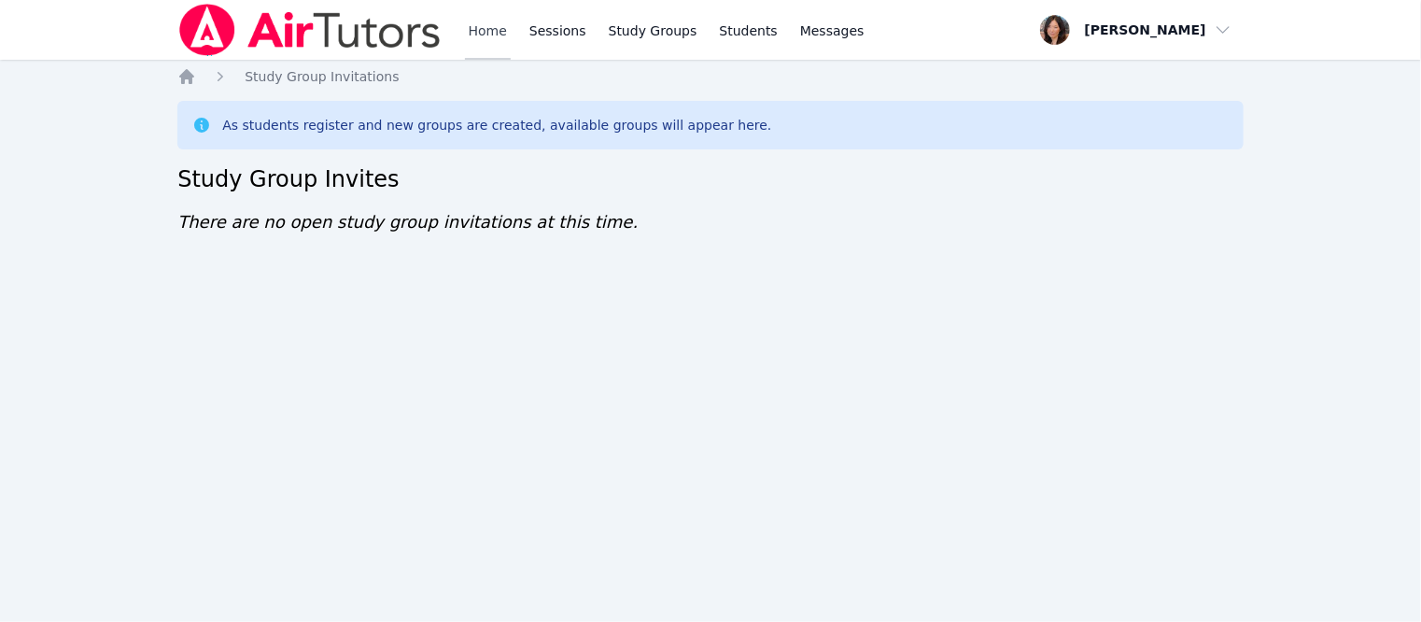
click at [500, 30] on link "Home" at bounding box center [488, 30] width 46 height 60
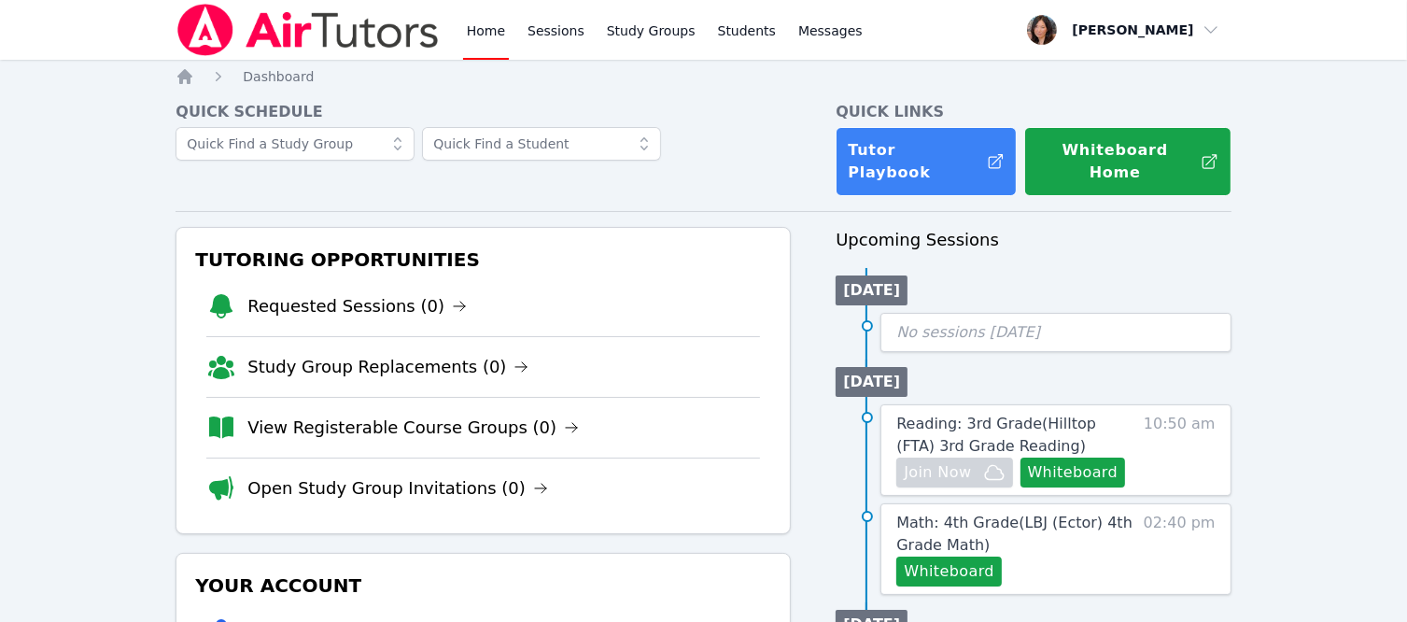
click at [286, 293] on link "Requested Sessions (0)" at bounding box center [356, 306] width 219 height 26
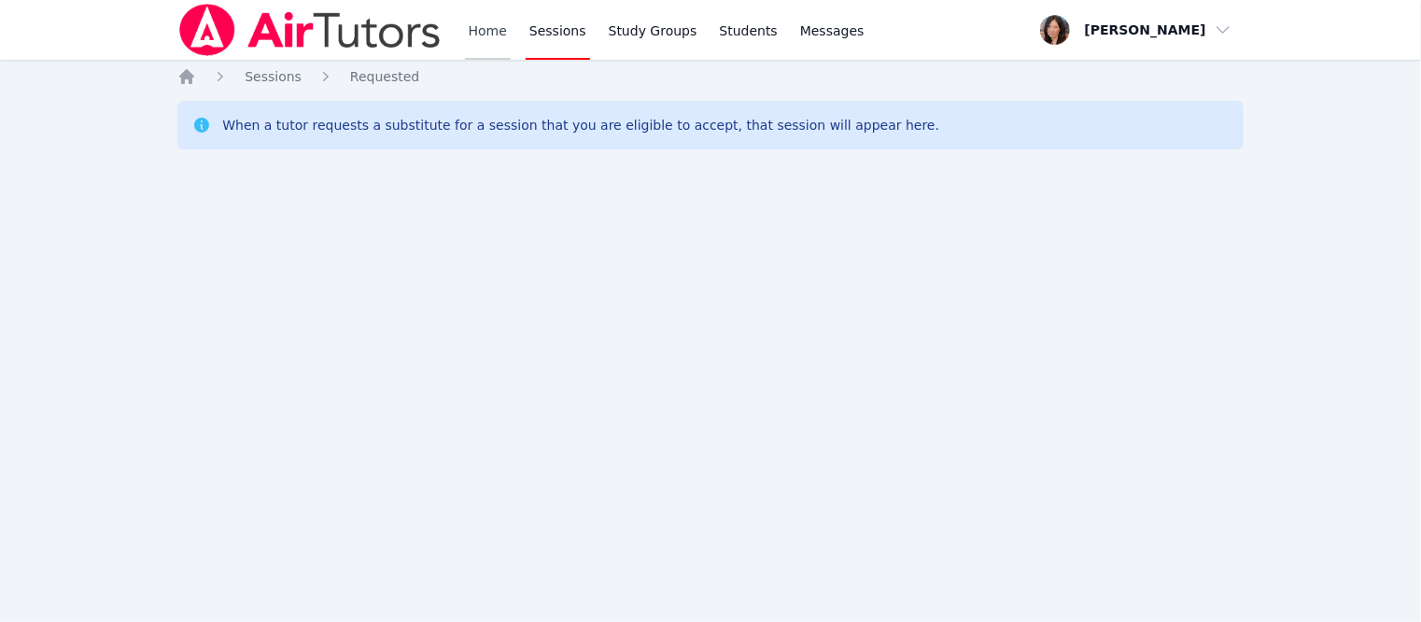
click at [496, 26] on link "Home" at bounding box center [488, 30] width 46 height 60
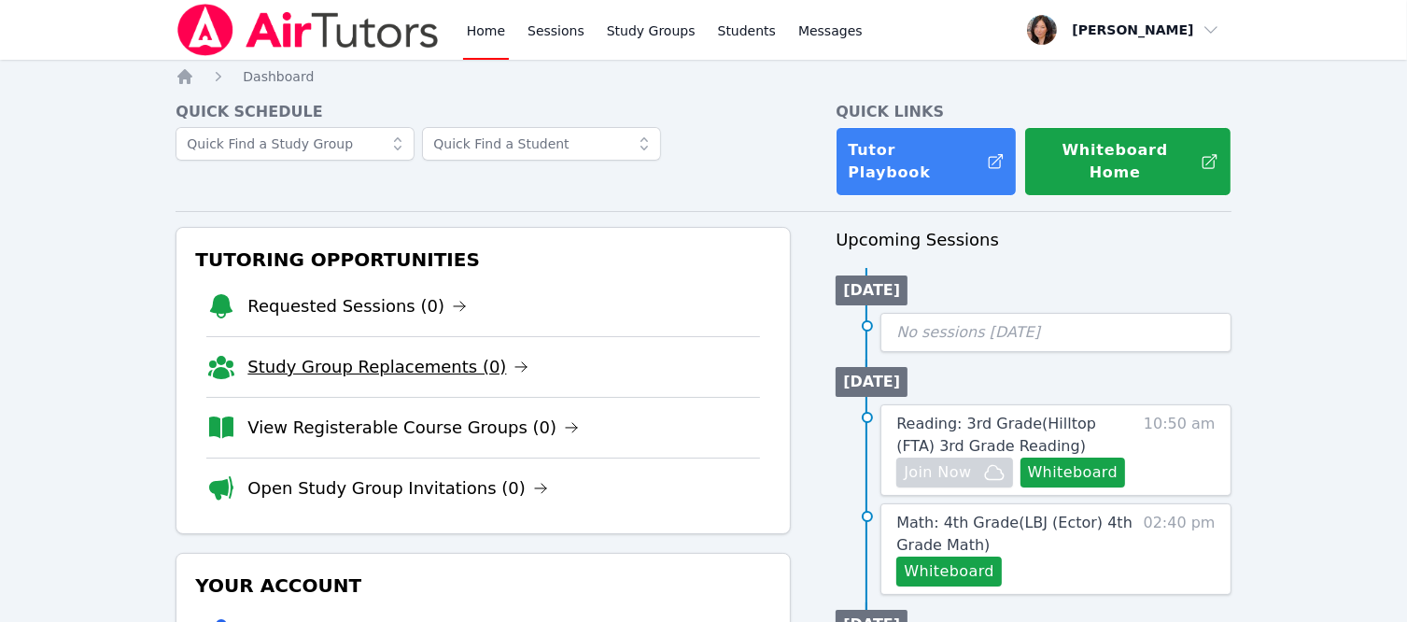
click at [407, 356] on link "Study Group Replacements (0)" at bounding box center [387, 367] width 281 height 26
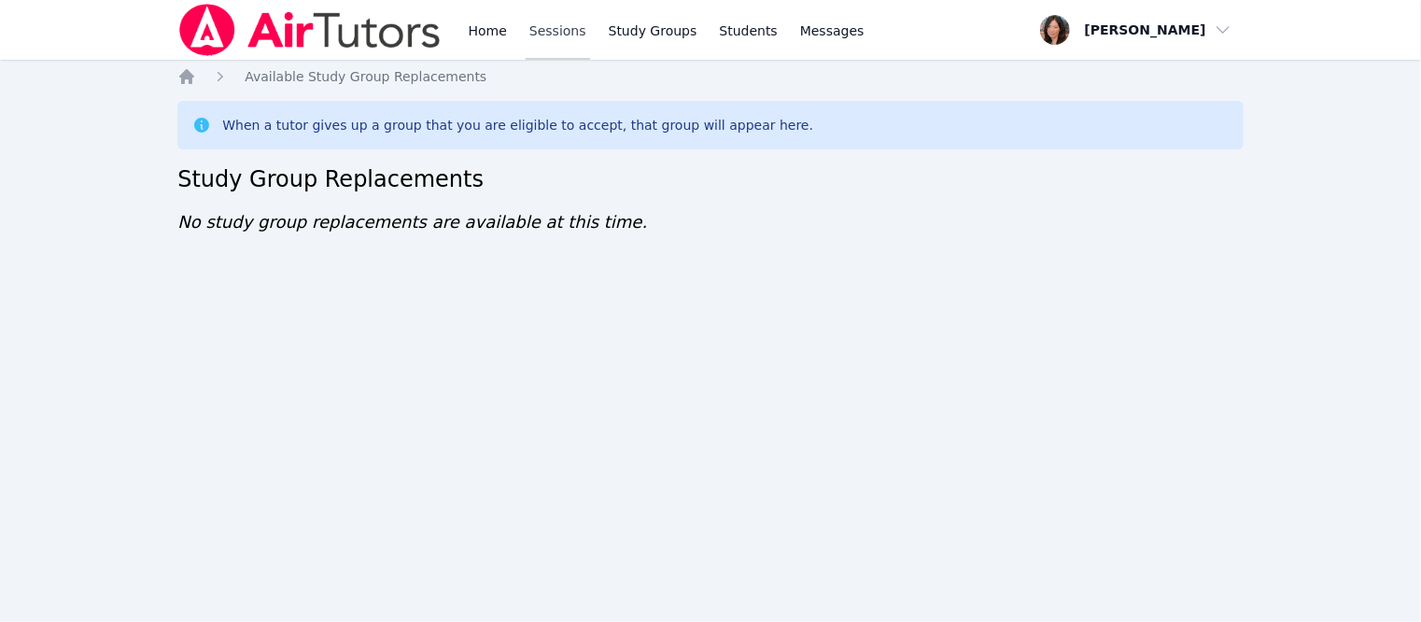
click at [530, 31] on link "Sessions" at bounding box center [558, 30] width 64 height 60
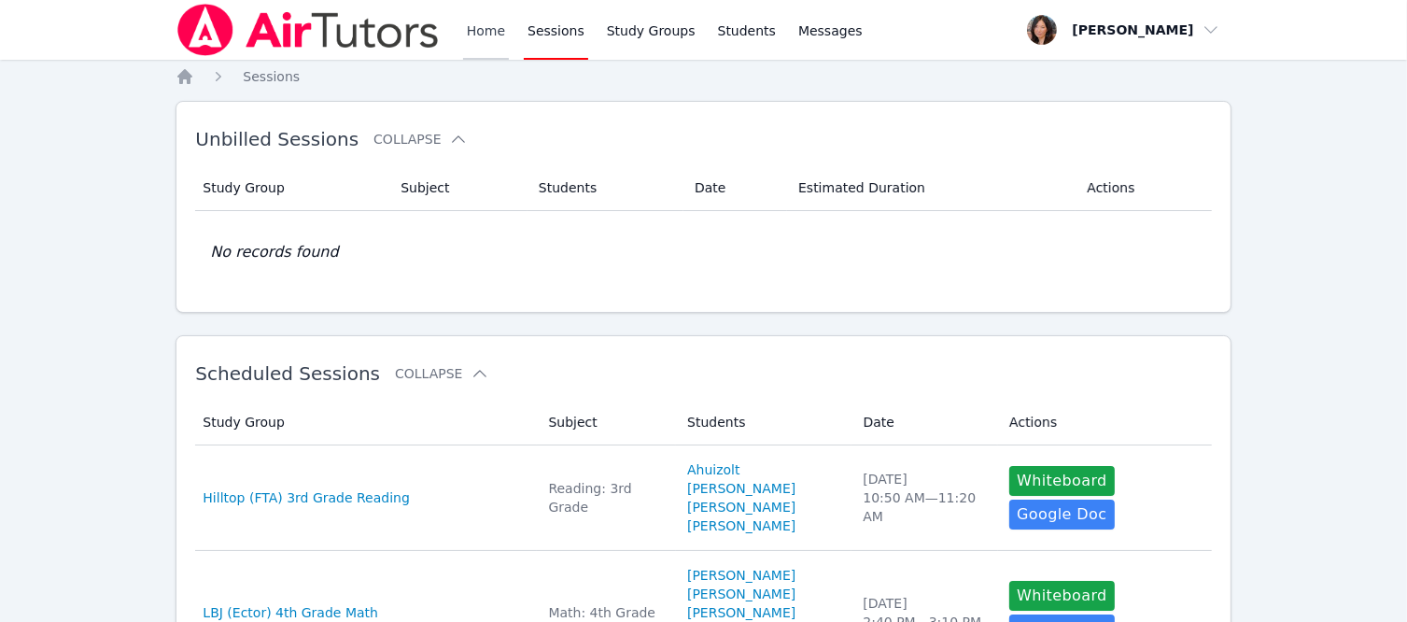
click at [498, 31] on link "Home" at bounding box center [486, 30] width 46 height 60
